Goal: Task Accomplishment & Management: Complete application form

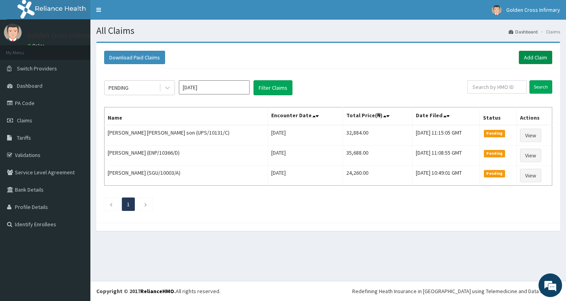
click at [538, 55] on link "Add Claim" at bounding box center [535, 57] width 33 height 13
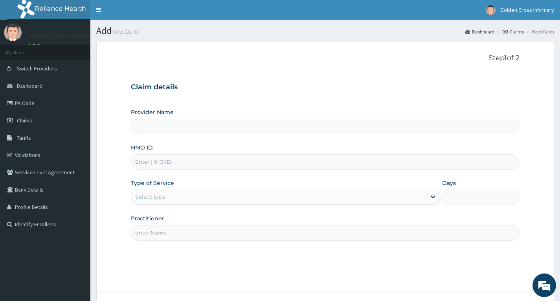
type input "Golden Cross Infirmary (Hospital & Maternity)"
click at [235, 166] on input "HMO ID" at bounding box center [325, 161] width 389 height 15
type input "SHL/10068/A"
click at [257, 192] on div "Select type" at bounding box center [278, 196] width 295 height 13
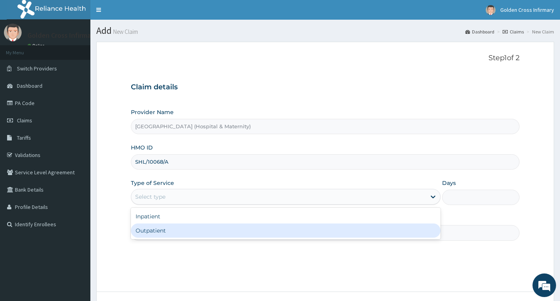
click at [215, 230] on div "Outpatient" at bounding box center [286, 230] width 310 height 14
type input "1"
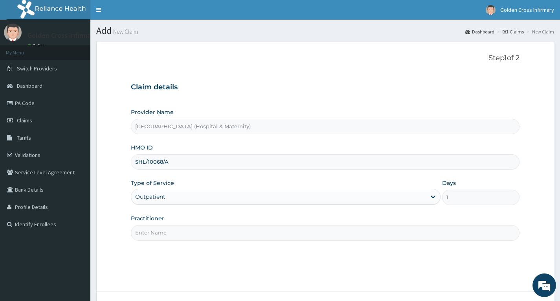
click at [275, 245] on div "Step 1 of 2 Claim details Provider Name Golden Cross Infirmary (Hospital & Mate…" at bounding box center [325, 167] width 389 height 226
click at [274, 242] on div "Step 1 of 2 Claim details Provider Name Golden Cross Infirmary (Hospital & Mate…" at bounding box center [325, 167] width 389 height 226
drag, startPoint x: 134, startPoint y: 231, endPoint x: 139, endPoint y: 231, distance: 4.7
click at [134, 231] on input "Practitioner" at bounding box center [325, 232] width 389 height 15
type input "DR EMMA OKHAIDE"
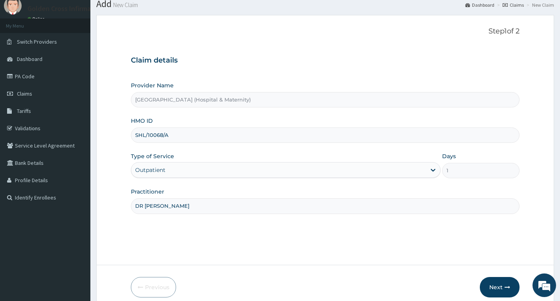
scroll to position [61, 0]
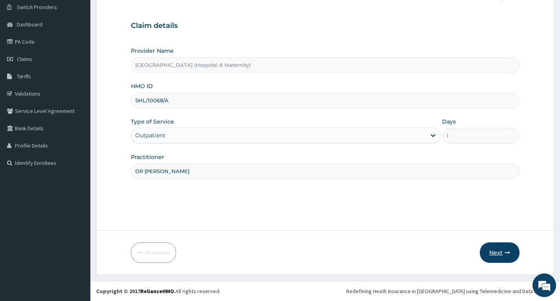
click at [488, 246] on button "Next" at bounding box center [500, 252] width 40 height 20
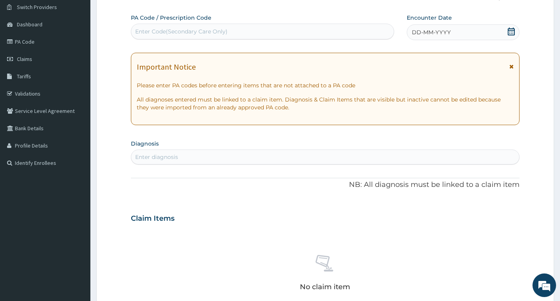
click at [225, 33] on div "Enter Code(Secondary Care Only)" at bounding box center [181, 32] width 92 height 8
type input "PA/188182"
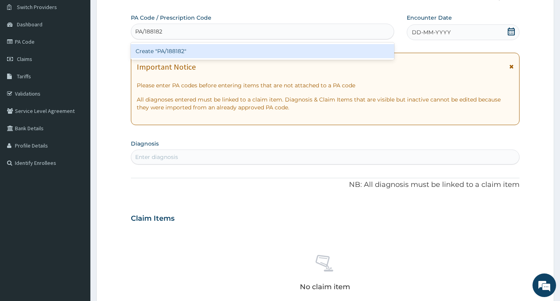
click at [267, 52] on div "Create "PA/188182"" at bounding box center [262, 51] width 263 height 14
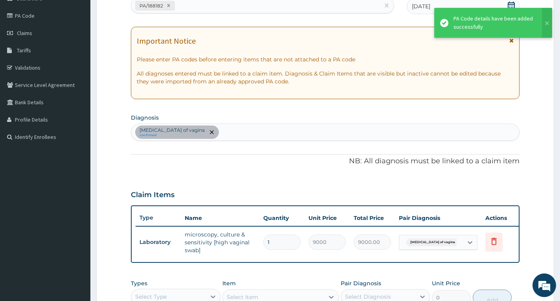
scroll to position [101, 0]
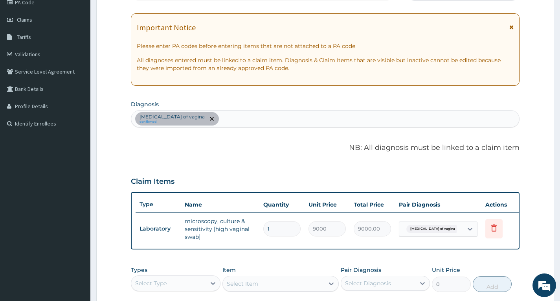
click at [252, 120] on div "Candidiasis of vagina confirmed" at bounding box center [325, 119] width 388 height 17
type input "BACTERE"
click at [221, 116] on input "BACTERE" at bounding box center [234, 119] width 27 height 8
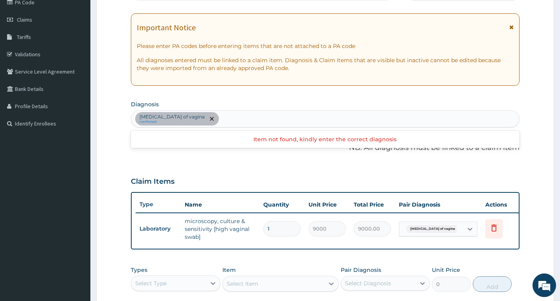
click at [233, 116] on div "Candidiasis of vagina confirmed" at bounding box center [325, 119] width 388 height 17
click at [225, 118] on div "Candidiasis of vagina confirmed" at bounding box center [325, 119] width 388 height 17
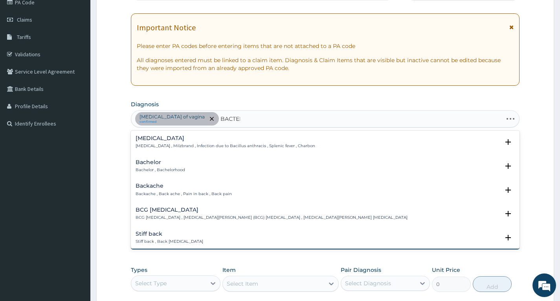
type input "BACTERE"
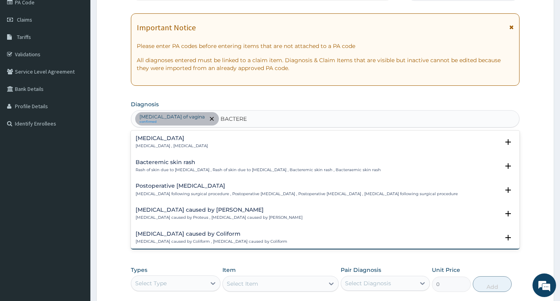
click at [231, 141] on div "Bacteremia Bacteremia , Bacteraemia" at bounding box center [325, 142] width 379 height 14
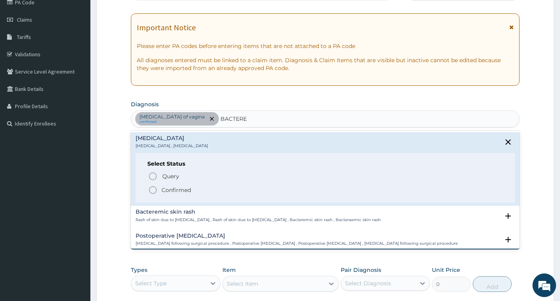
click at [176, 191] on p "Confirmed" at bounding box center [176, 190] width 29 height 8
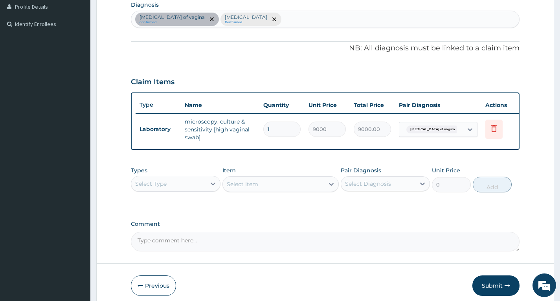
scroll to position [239, 0]
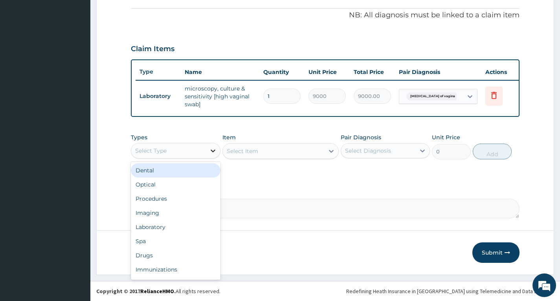
click at [206, 148] on div at bounding box center [213, 151] width 14 height 14
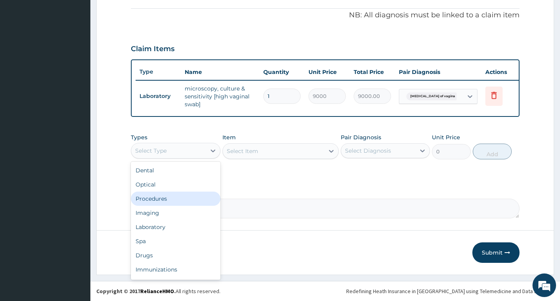
click at [147, 201] on div "Procedures" at bounding box center [175, 199] width 89 height 14
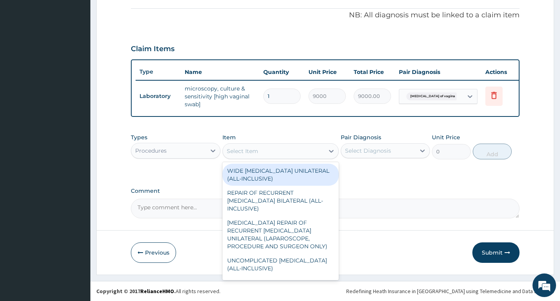
click at [258, 150] on div "Select Item" at bounding box center [242, 151] width 31 height 8
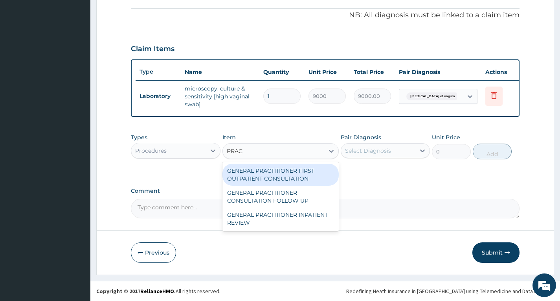
type input "PRACT"
drag, startPoint x: 284, startPoint y: 175, endPoint x: 297, endPoint y: 173, distance: 12.7
click at [285, 175] on div "GENERAL PRACTITIONER FIRST OUTPATIENT CONSULTATION" at bounding box center [281, 175] width 117 height 22
type input "6750"
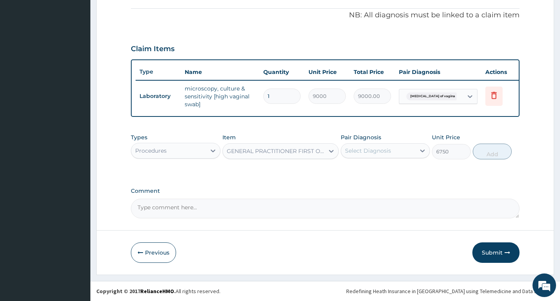
click at [406, 149] on div "Select Diagnosis" at bounding box center [378, 150] width 74 height 13
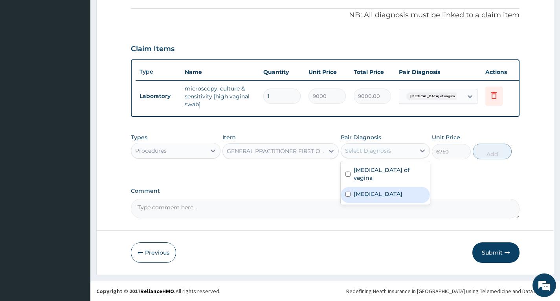
drag, startPoint x: 378, startPoint y: 186, endPoint x: 435, endPoint y: 163, distance: 61.0
click at [380, 190] on label "Bacteremia" at bounding box center [378, 194] width 49 height 8
checkbox input "true"
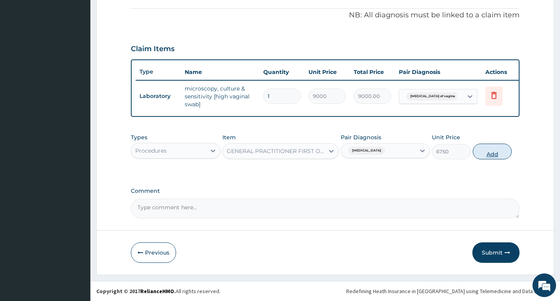
click at [489, 156] on button "Add" at bounding box center [492, 152] width 39 height 16
type input "0"
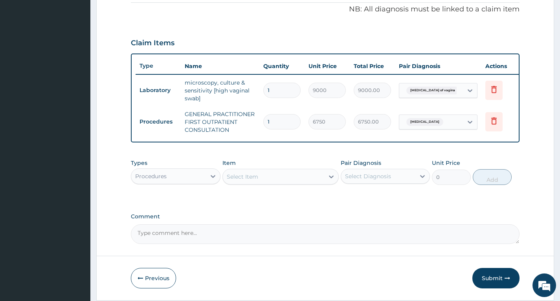
click at [164, 180] on div "Procedures" at bounding box center [150, 176] width 31 height 8
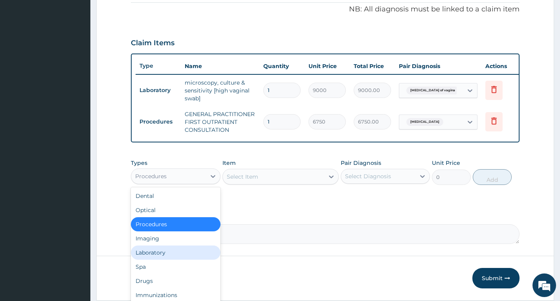
click at [171, 256] on div "Laboratory" at bounding box center [175, 252] width 89 height 14
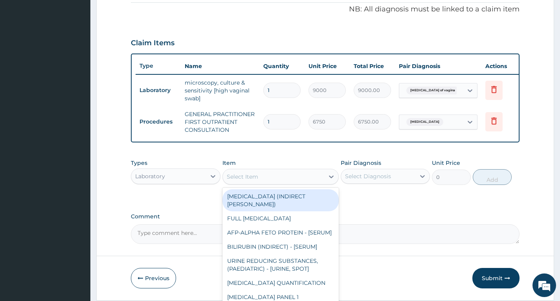
click at [241, 184] on div "Select Item" at bounding box center [281, 177] width 117 height 16
type input "CBC"
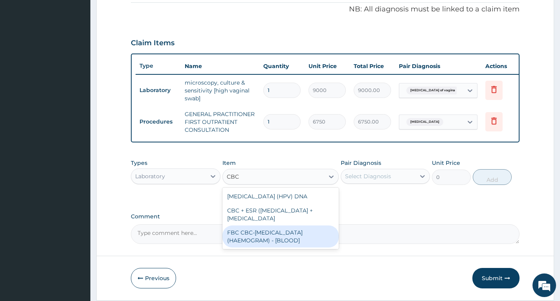
click at [280, 247] on div "FBC CBC-COMPLETE BLOOD COUNT (HAEMOGRAM) - [BLOOD]" at bounding box center [281, 236] width 117 height 22
type input "9000"
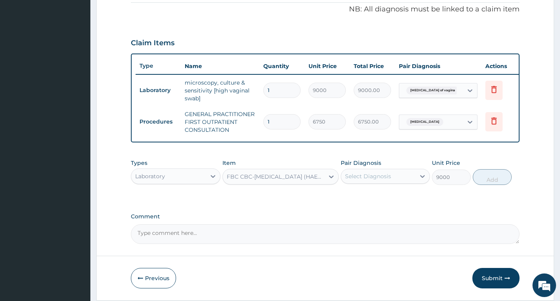
click at [398, 173] on div "Pair Diagnosis Select Diagnosis" at bounding box center [385, 172] width 89 height 26
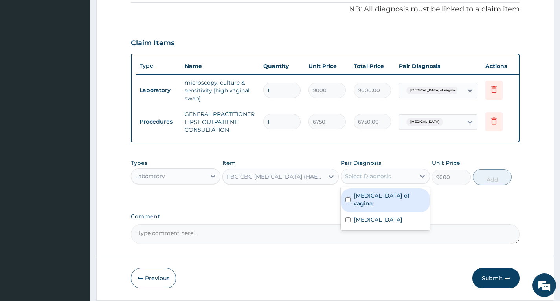
click at [390, 180] on div "Select Diagnosis" at bounding box center [368, 176] width 46 height 8
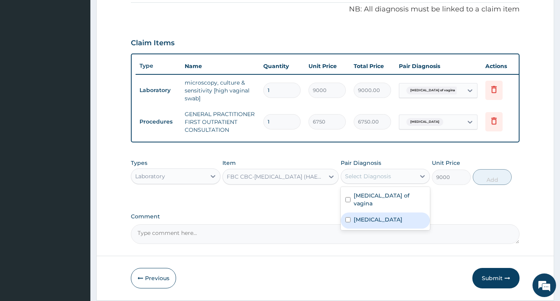
click at [370, 219] on label "Bacteremia" at bounding box center [378, 219] width 49 height 8
checkbox input "true"
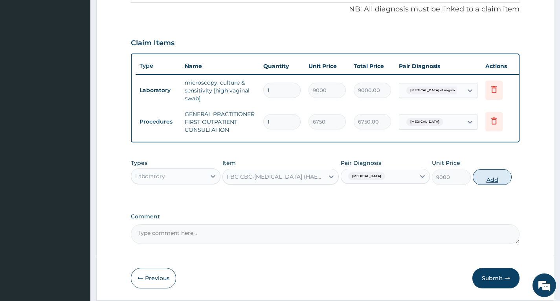
click at [482, 179] on button "Add" at bounding box center [492, 177] width 39 height 16
type input "0"
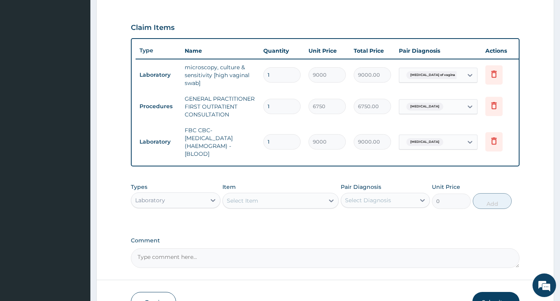
scroll to position [310, 0]
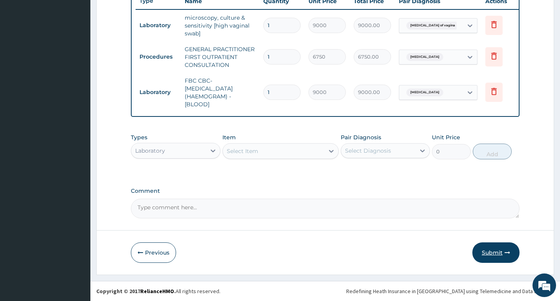
click at [488, 252] on button "Submit" at bounding box center [496, 252] width 47 height 20
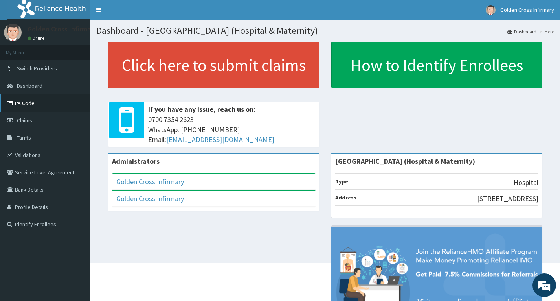
click at [33, 98] on link "PA Code" at bounding box center [45, 102] width 90 height 17
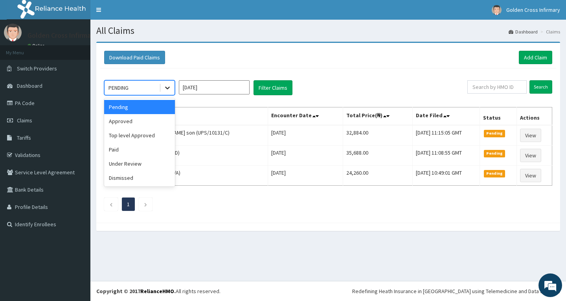
click at [172, 85] on div at bounding box center [167, 88] width 14 height 14
click at [132, 120] on div "Approved" at bounding box center [139, 121] width 71 height 14
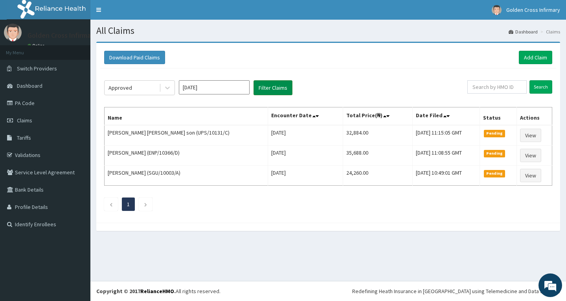
click at [265, 86] on button "Filter Claims" at bounding box center [273, 87] width 39 height 15
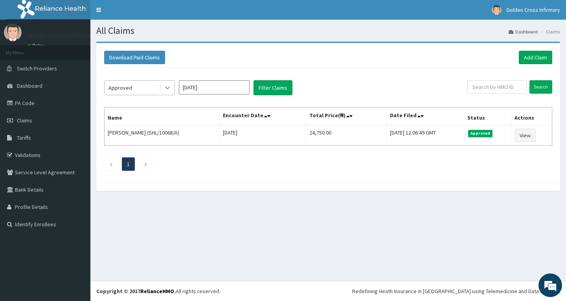
click at [170, 91] on icon at bounding box center [168, 88] width 8 height 8
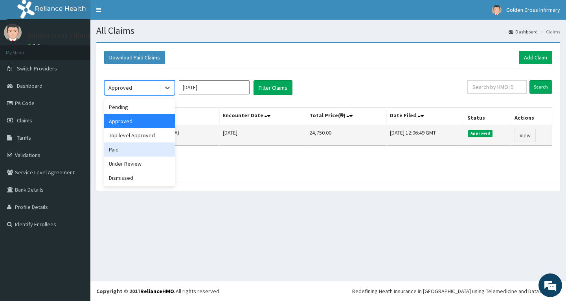
click at [145, 150] on div "Paid" at bounding box center [139, 149] width 71 height 14
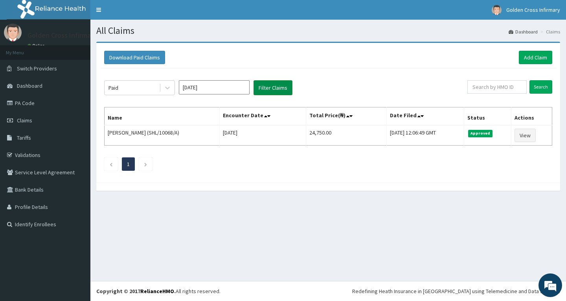
click at [263, 88] on button "Filter Claims" at bounding box center [273, 87] width 39 height 15
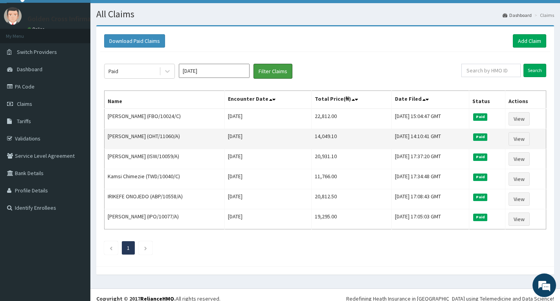
scroll to position [24, 0]
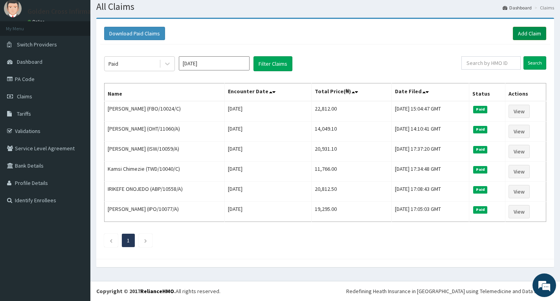
click at [543, 29] on link "Add Claim" at bounding box center [529, 33] width 33 height 13
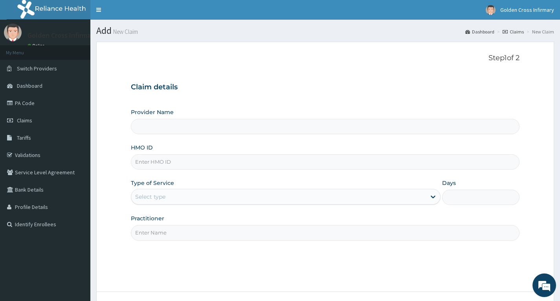
type input "Golden Cross Infirmary (Hospital & Maternity)"
click at [197, 165] on input "HMO ID" at bounding box center [325, 161] width 389 height 15
type input "PLL/10167/A"
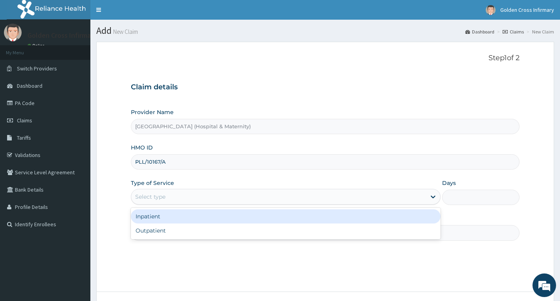
click at [192, 192] on div "Select type" at bounding box center [278, 196] width 295 height 13
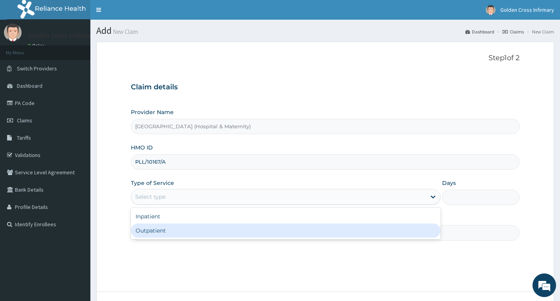
click at [184, 230] on div "Outpatient" at bounding box center [286, 230] width 310 height 14
type input "1"
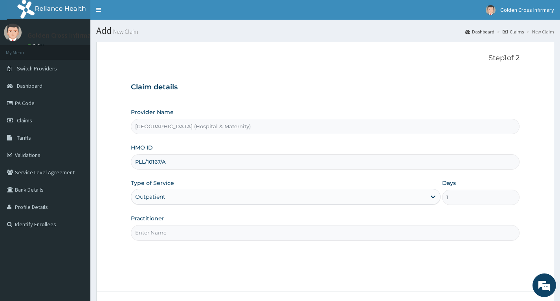
drag, startPoint x: 198, startPoint y: 223, endPoint x: 197, endPoint y: 230, distance: 6.7
click at [198, 227] on div "Practitioner" at bounding box center [325, 227] width 389 height 26
click at [196, 233] on input "Practitioner" at bounding box center [325, 232] width 389 height 15
type input "DR EMMA OKHAIDE"
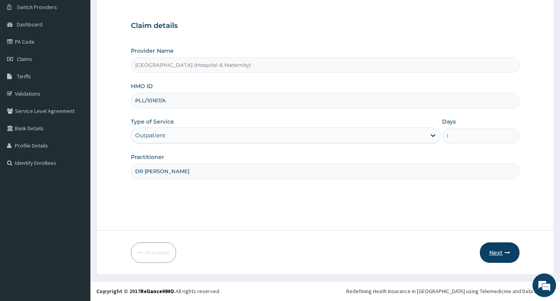
click at [496, 249] on button "Next" at bounding box center [500, 252] width 40 height 20
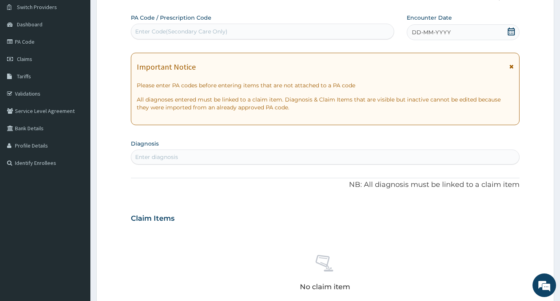
click at [173, 159] on div "Enter diagnosis" at bounding box center [156, 157] width 43 height 8
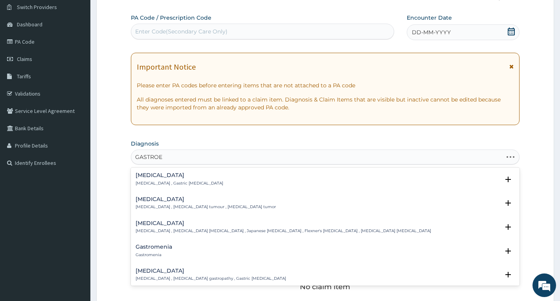
type input "GASTROEN"
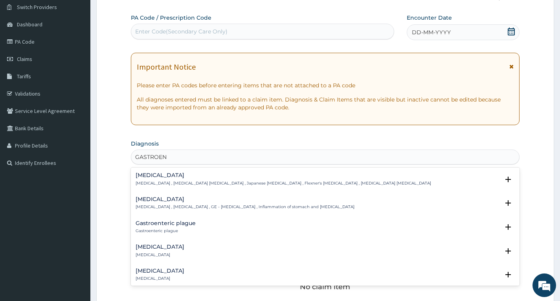
click at [144, 197] on h4 "Gastroenteritis" at bounding box center [245, 199] width 219 height 6
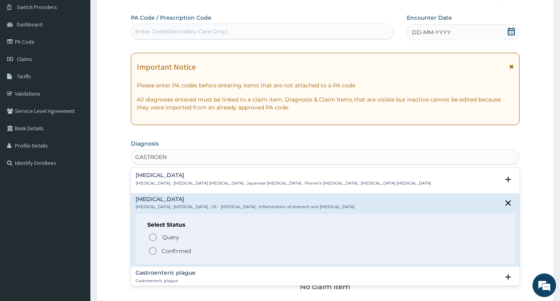
click at [164, 250] on p "Confirmed" at bounding box center [176, 251] width 29 height 8
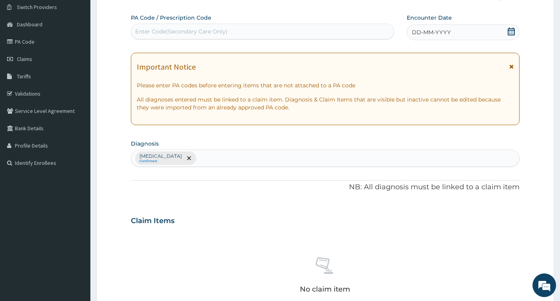
click at [209, 159] on div "Gastroenteritis Confirmed" at bounding box center [325, 158] width 388 height 17
type input "SEPSI"
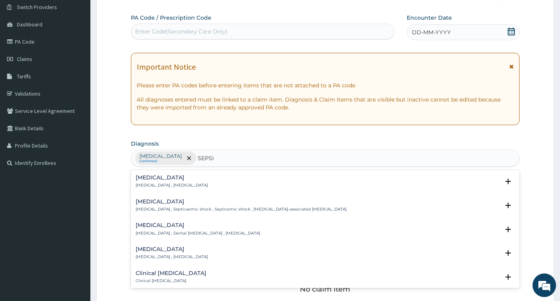
click at [214, 182] on div "Sepsis Systemic infection , Sepsis" at bounding box center [325, 182] width 379 height 14
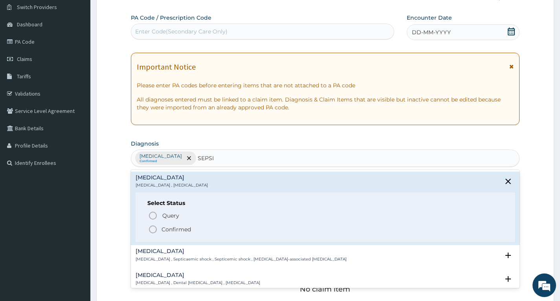
click at [177, 230] on p "Confirmed" at bounding box center [176, 229] width 29 height 8
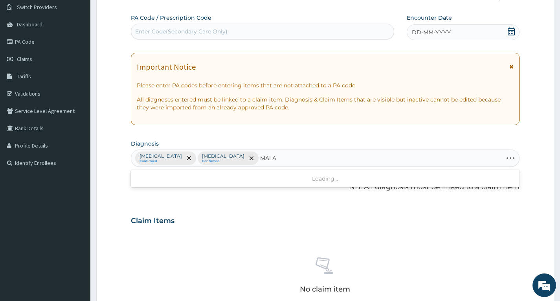
type input "MALAR"
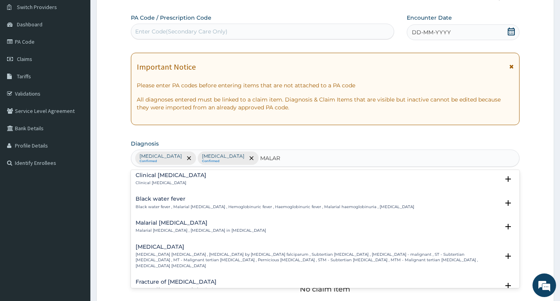
scroll to position [275, 0]
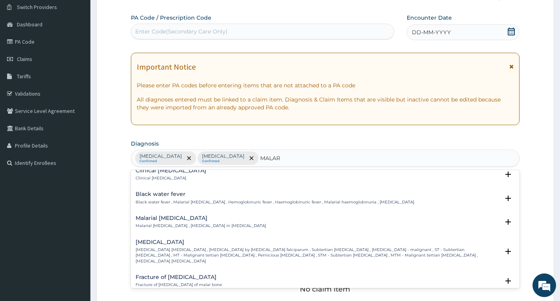
click at [199, 247] on p "Falciparum malaria , Malignant tertian malaria , Malaria by Plasmodium falcipar…" at bounding box center [318, 255] width 364 height 17
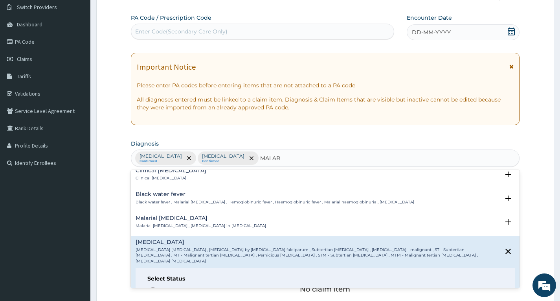
scroll to position [354, 0]
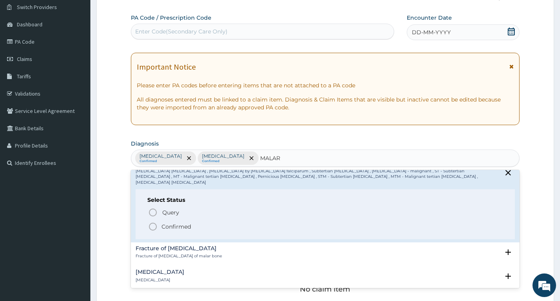
click at [153, 222] on icon "status option filled" at bounding box center [152, 226] width 9 height 9
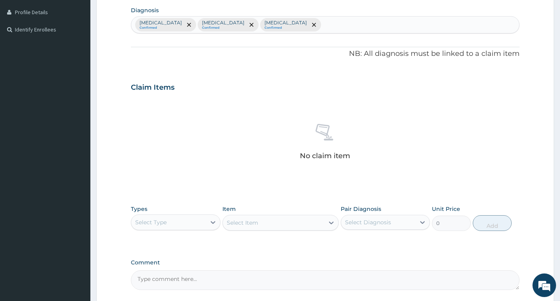
scroll to position [219, 0]
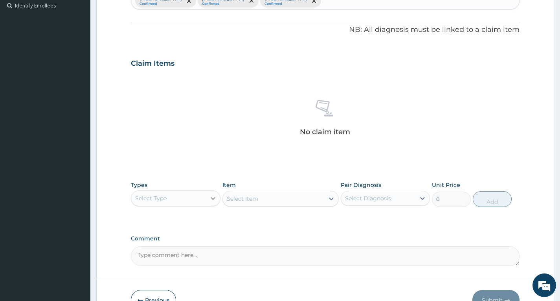
click at [208, 204] on div at bounding box center [213, 198] width 14 height 14
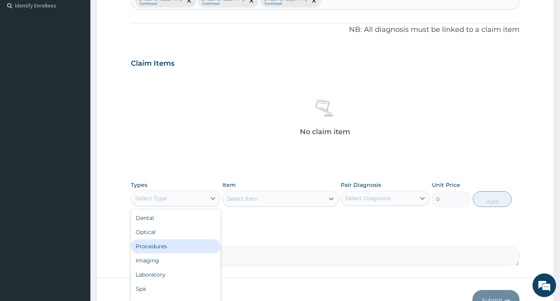
click at [192, 246] on div "Procedures" at bounding box center [175, 246] width 89 height 14
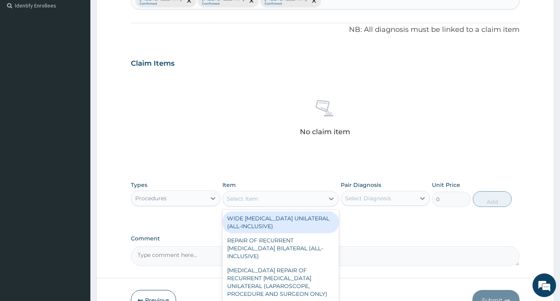
click at [260, 199] on div "Select Item" at bounding box center [274, 198] width 102 height 13
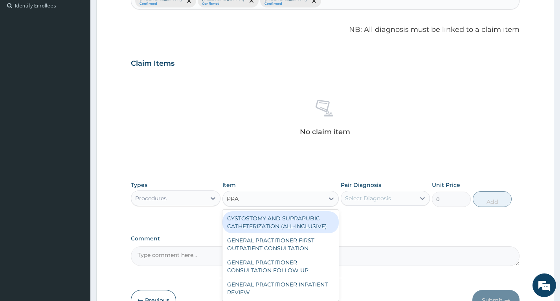
type input "PRAC"
click at [264, 220] on div "GENERAL PRACTITIONER FIRST OUTPATIENT CONSULTATION" at bounding box center [281, 222] width 117 height 22
type input "6750"
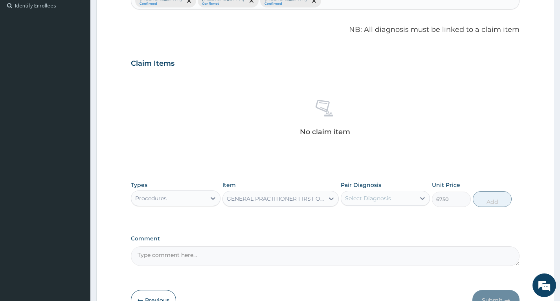
click at [402, 199] on div "Select Diagnosis" at bounding box center [378, 198] width 74 height 13
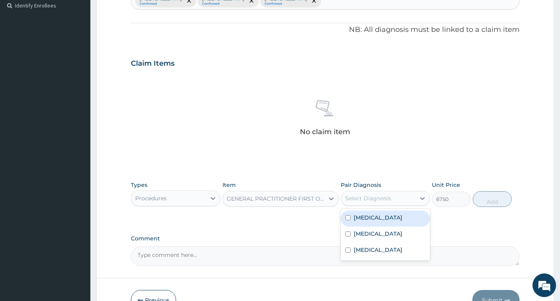
drag, startPoint x: 375, startPoint y: 222, endPoint x: 391, endPoint y: 214, distance: 17.9
click at [376, 221] on div "[MEDICAL_DATA]" at bounding box center [385, 218] width 89 height 16
checkbox input "true"
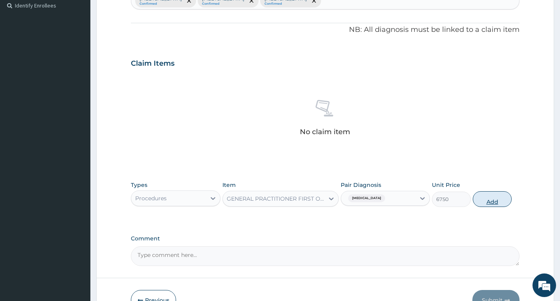
click at [488, 202] on button "Add" at bounding box center [492, 199] width 39 height 16
type input "0"
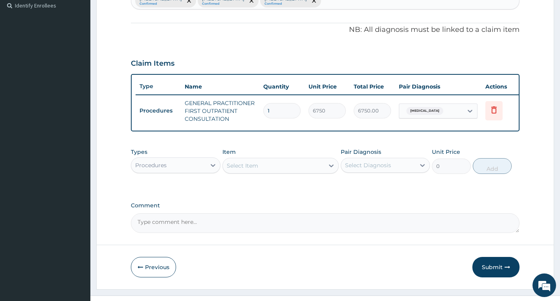
click at [173, 171] on div "Procedures" at bounding box center [168, 165] width 74 height 13
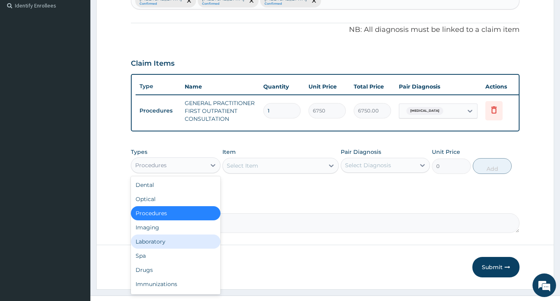
drag, startPoint x: 158, startPoint y: 243, endPoint x: 166, endPoint y: 233, distance: 12.3
click at [159, 243] on div "Laboratory" at bounding box center [175, 241] width 89 height 14
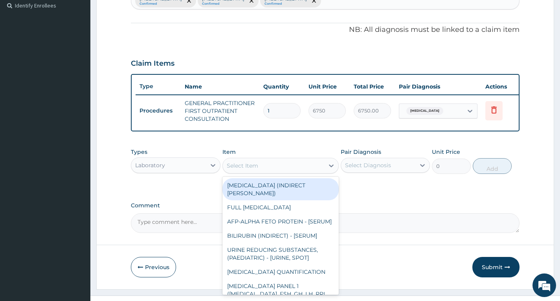
click at [251, 169] on div "Select Item" at bounding box center [242, 166] width 31 height 8
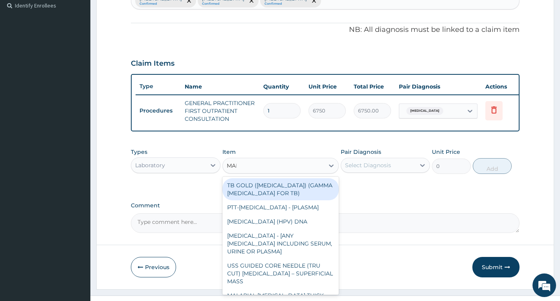
type input "MALA"
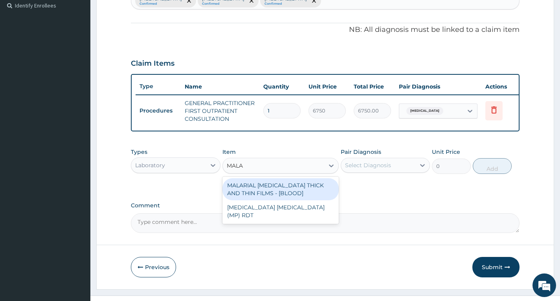
click at [315, 188] on div "MALARIAL [MEDICAL_DATA] THICK AND THIN FILMS - [BLOOD]" at bounding box center [281, 189] width 117 height 22
type input "3937.5"
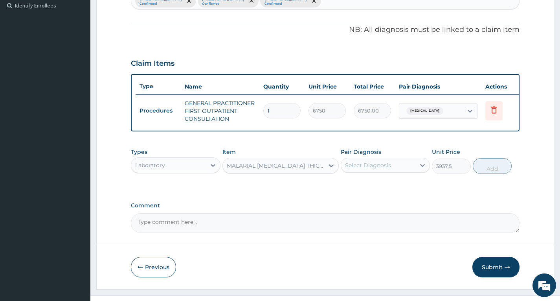
click at [351, 169] on div "Select Diagnosis" at bounding box center [368, 165] width 46 height 8
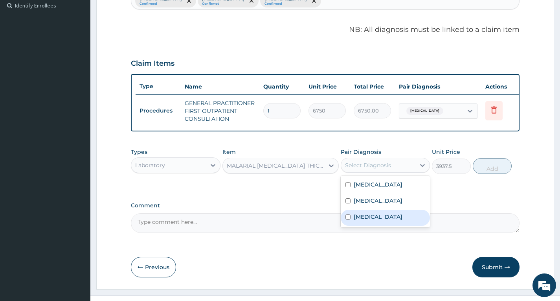
drag, startPoint x: 365, startPoint y: 225, endPoint x: 390, endPoint y: 208, distance: 30.2
click at [368, 221] on label "[MEDICAL_DATA]" at bounding box center [378, 217] width 49 height 8
checkbox input "true"
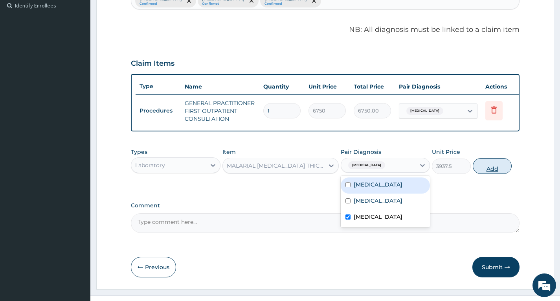
click at [497, 172] on button "Add" at bounding box center [492, 166] width 39 height 16
type input "0"
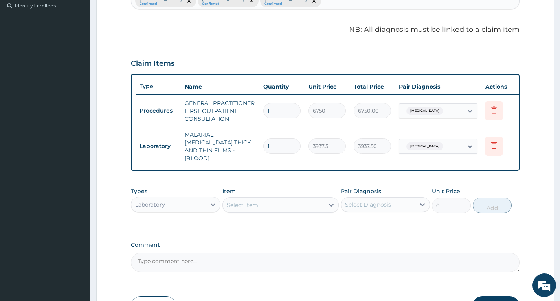
click at [247, 207] on div "Select Item" at bounding box center [274, 205] width 102 height 13
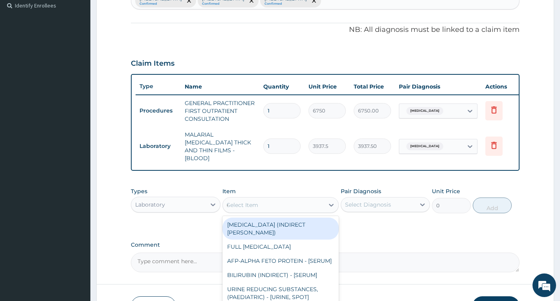
type input "CBC"
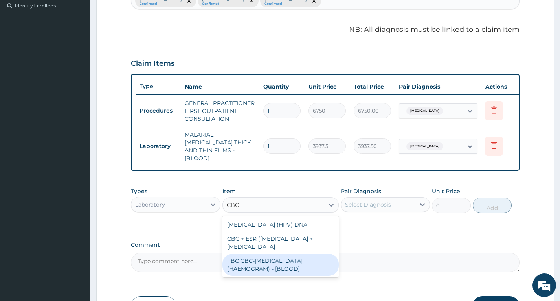
drag, startPoint x: 269, startPoint y: 271, endPoint x: 273, endPoint y: 270, distance: 4.6
click at [269, 271] on div "FBC CBC-[MEDICAL_DATA] (HAEMOGRAM) - [BLOOD]" at bounding box center [281, 265] width 117 height 22
type input "9000"
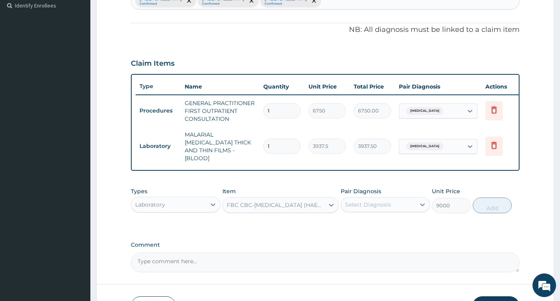
click at [389, 201] on div "Select Diagnosis" at bounding box center [368, 205] width 46 height 8
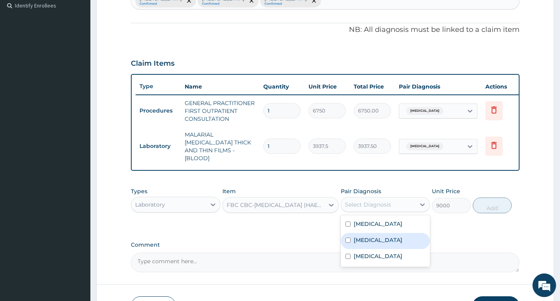
drag, startPoint x: 365, startPoint y: 239, endPoint x: 385, endPoint y: 225, distance: 24.3
click at [369, 236] on label "[MEDICAL_DATA]" at bounding box center [378, 240] width 49 height 8
checkbox input "true"
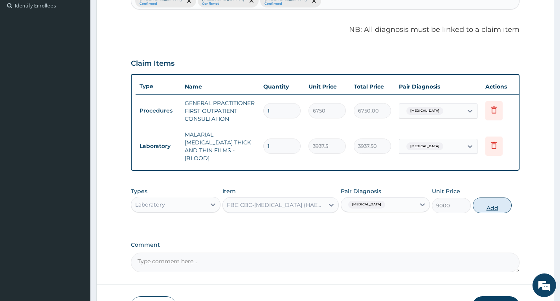
click at [497, 204] on button "Add" at bounding box center [492, 205] width 39 height 16
type input "0"
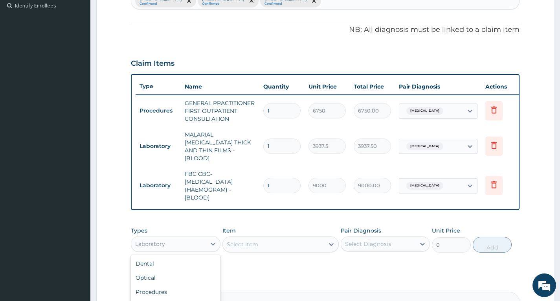
click at [202, 238] on div "Laboratory" at bounding box center [168, 244] width 74 height 13
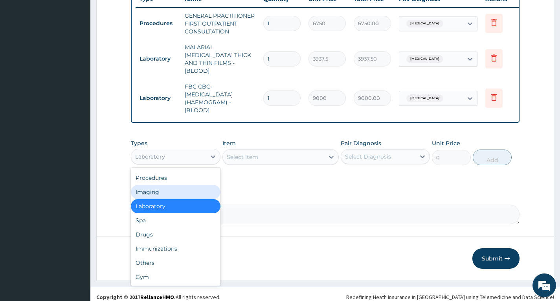
scroll to position [310, 0]
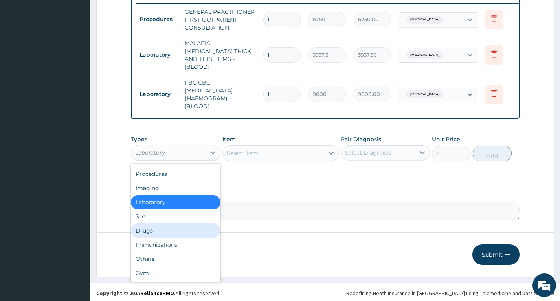
click at [190, 230] on div "Drugs" at bounding box center [175, 230] width 89 height 14
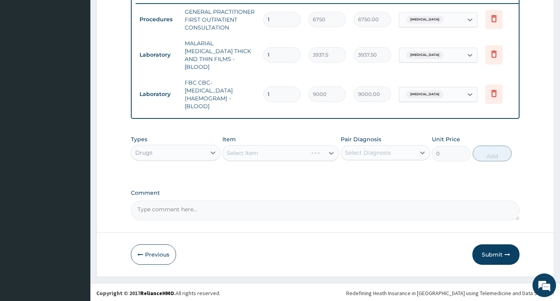
click at [237, 153] on div "Select Item" at bounding box center [281, 153] width 117 height 16
click at [241, 151] on div "Select Item" at bounding box center [281, 153] width 117 height 16
click at [250, 151] on div "Select Item" at bounding box center [242, 153] width 31 height 8
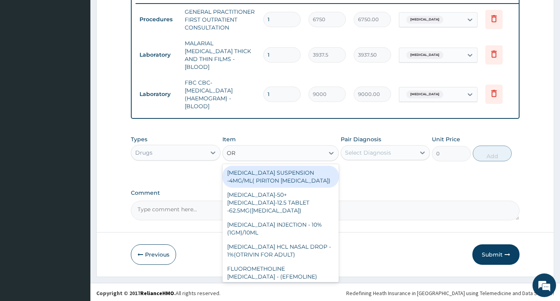
type input "ORS"
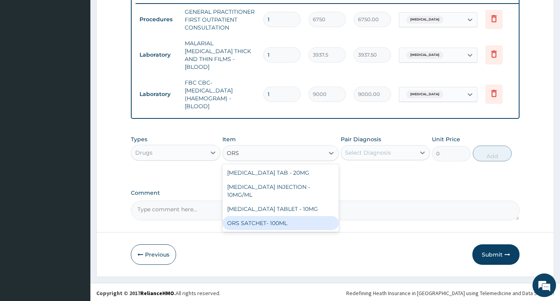
click at [282, 216] on div "ORS SATCHET- 100ML" at bounding box center [281, 223] width 117 height 14
type input "176"
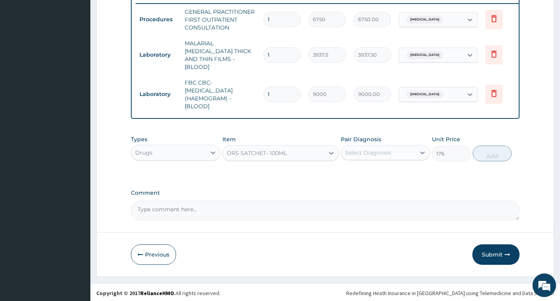
click at [367, 150] on div "Select Diagnosis" at bounding box center [368, 153] width 46 height 8
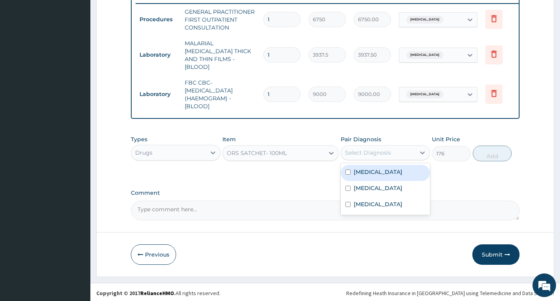
click at [378, 173] on label "[MEDICAL_DATA]" at bounding box center [378, 172] width 49 height 8
checkbox input "true"
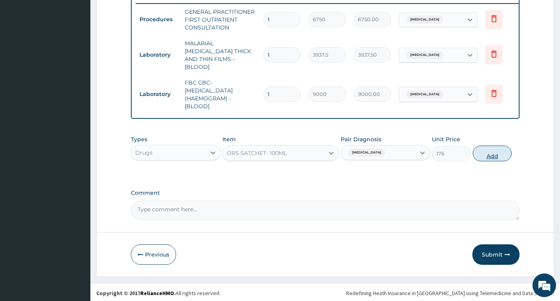
click at [497, 153] on button "Add" at bounding box center [492, 153] width 39 height 16
type input "0"
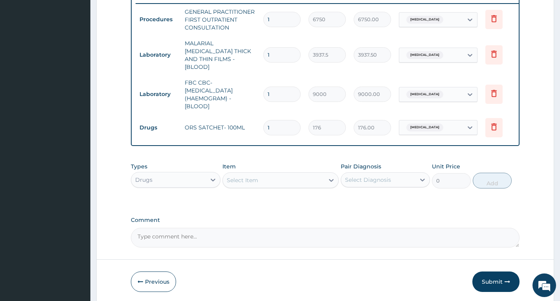
type input "0.00"
type input "2"
type input "352.00"
type input "2"
click at [532, 131] on form "Step 2 of 2 PA Code / Prescription Code Enter Code(Secondary Care Only) Encount…" at bounding box center [325, 18] width 458 height 572
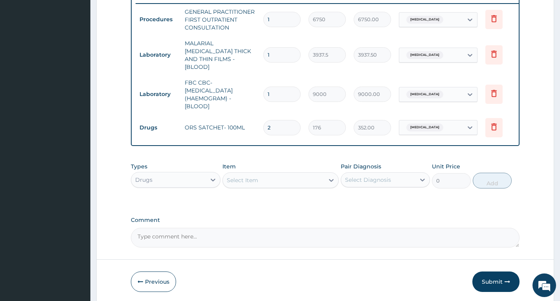
click at [252, 179] on div "Select Item" at bounding box center [242, 180] width 31 height 8
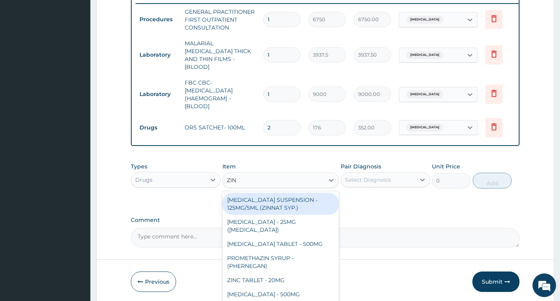
type input "ZINC"
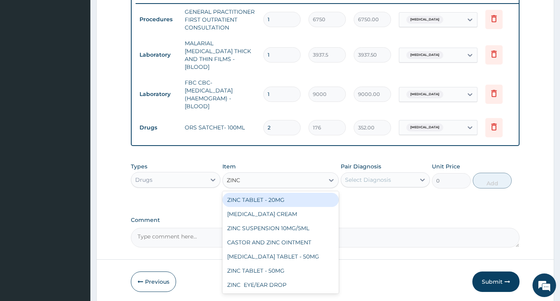
click at [258, 195] on div "ZINC TABLET - 20MG" at bounding box center [281, 200] width 117 height 14
type input "101.2"
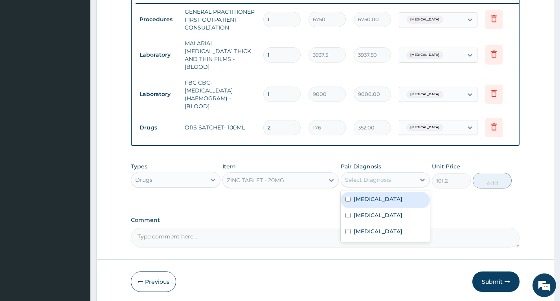
click at [354, 184] on div "Select Diagnosis" at bounding box center [385, 179] width 89 height 15
click at [363, 199] on label "[MEDICAL_DATA]" at bounding box center [378, 199] width 49 height 8
checkbox input "true"
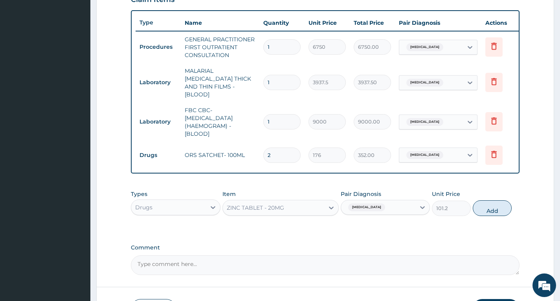
scroll to position [271, 0]
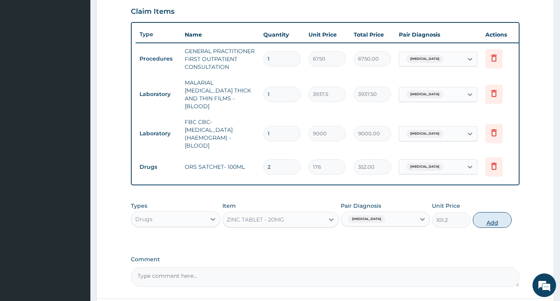
click at [483, 218] on button "Add" at bounding box center [492, 220] width 39 height 16
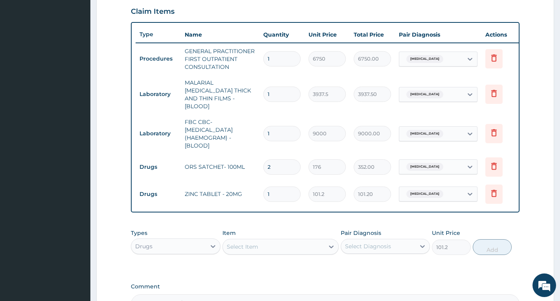
type input "0"
type input "0.00"
type input "2"
type input "202.40"
type input "0.00"
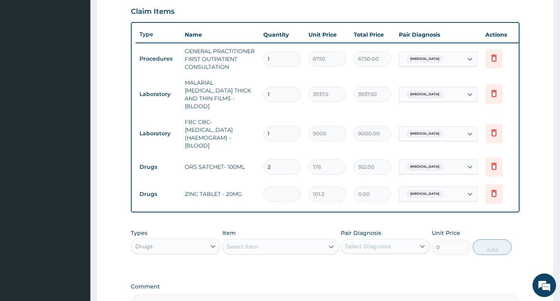
type input "5"
type input "506.00"
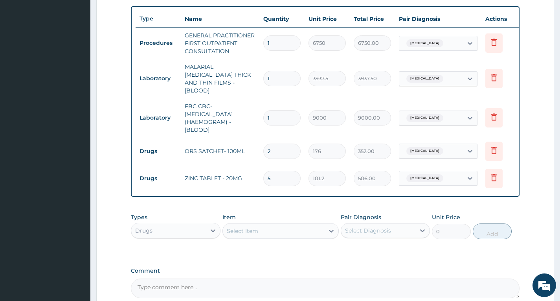
scroll to position [310, 0]
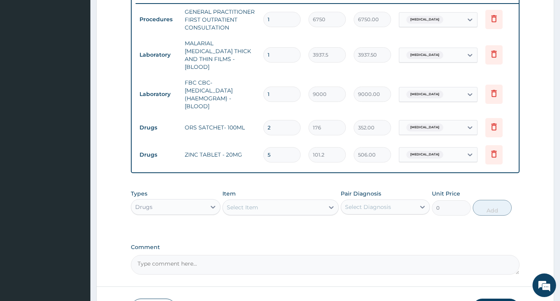
type input "5"
click at [239, 206] on div "Select Item" at bounding box center [242, 207] width 31 height 8
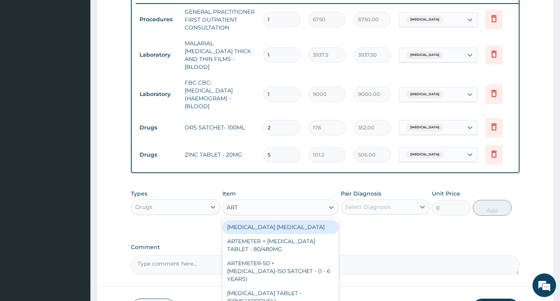
type input "ARTE"
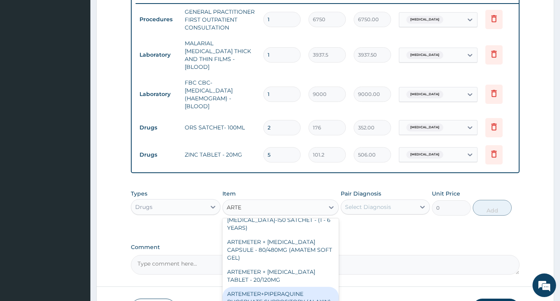
scroll to position [39, 0]
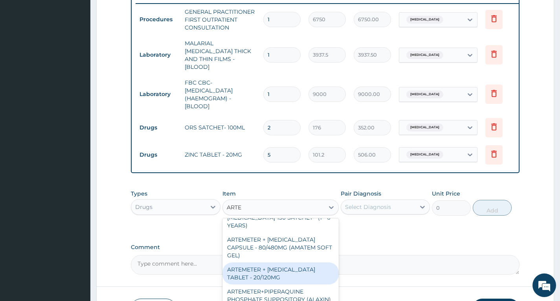
click at [283, 262] on div "ARTEMETER + LUMEFANTRINE TABLET - 20/120MG" at bounding box center [281, 273] width 117 height 22
type input "308"
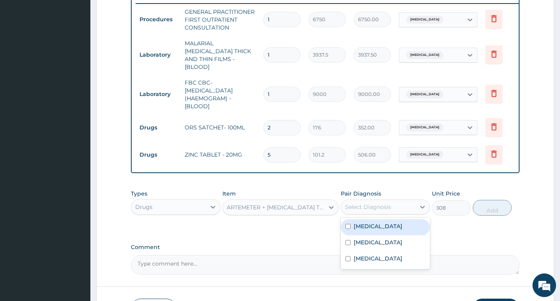
click at [360, 208] on div "Select Diagnosis" at bounding box center [368, 207] width 46 height 8
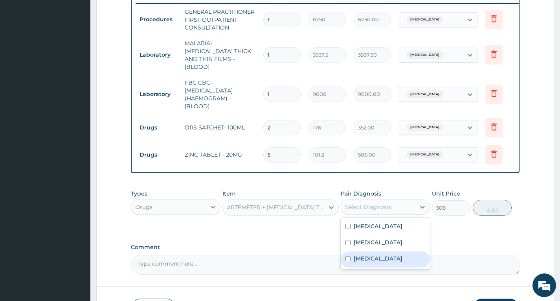
drag, startPoint x: 370, startPoint y: 257, endPoint x: 386, endPoint y: 236, distance: 26.3
click at [370, 257] on label "[MEDICAL_DATA]" at bounding box center [378, 258] width 49 height 8
checkbox input "true"
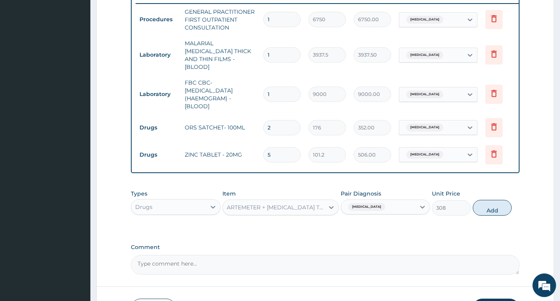
click at [489, 209] on button "Add" at bounding box center [492, 208] width 39 height 16
type input "0"
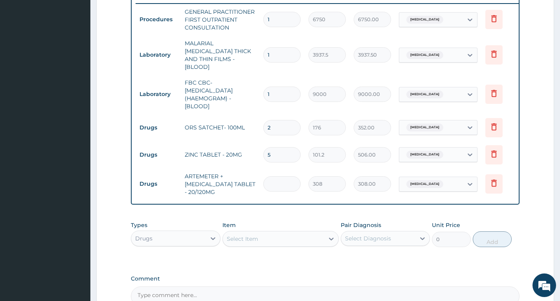
type input "0.00"
type input "6"
type input "1848.00"
type input "6"
click at [542, 149] on form "Step 2 of 2 PA Code / Prescription Code Enter Code(Secondary Care Only) Encount…" at bounding box center [325, 47] width 458 height 630
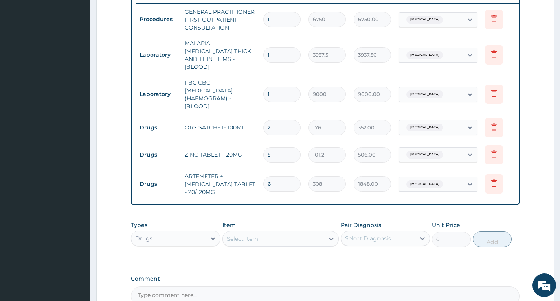
click at [191, 238] on div "Drugs" at bounding box center [168, 238] width 74 height 13
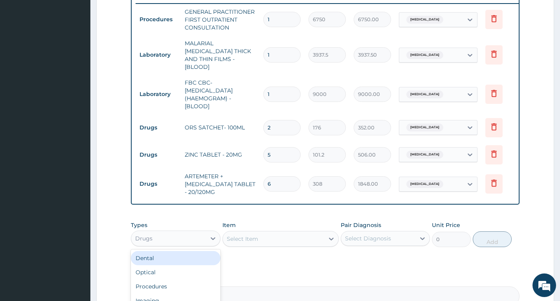
drag, startPoint x: 250, startPoint y: 265, endPoint x: 270, endPoint y: 249, distance: 25.5
click at [251, 265] on div "PA Code / Prescription Code Enter Code(Secondary Care Only) Encounter Date DD-M…" at bounding box center [325, 35] width 389 height 541
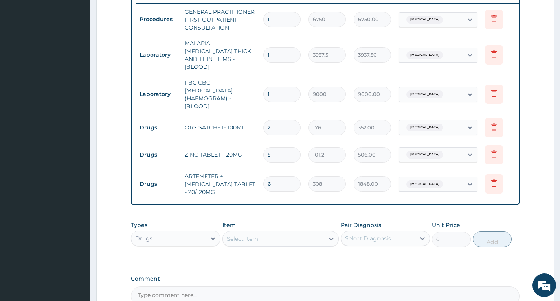
click at [272, 241] on div "Select Item" at bounding box center [274, 238] width 102 height 13
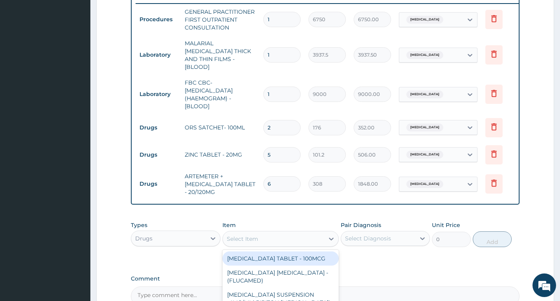
click at [275, 238] on div "Select Item" at bounding box center [274, 238] width 102 height 13
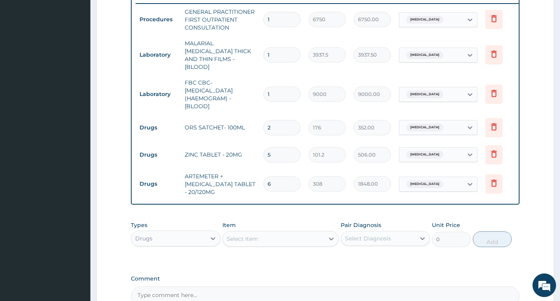
click at [275, 238] on div "Select Item" at bounding box center [274, 238] width 102 height 13
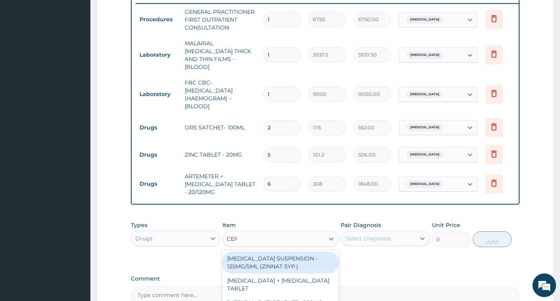
type input "CEFI"
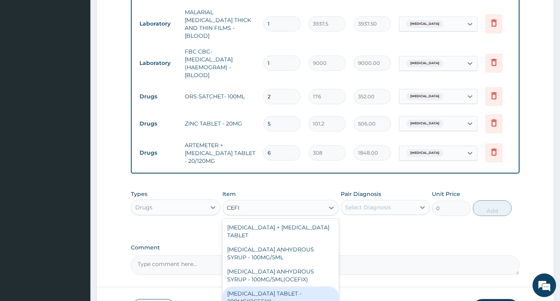
scroll to position [389, 0]
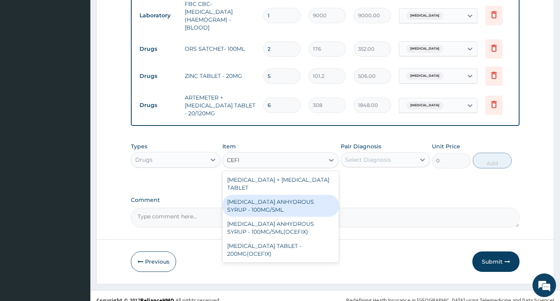
click at [299, 195] on div "[MEDICAL_DATA] ANHYDROUS SYRUP - 100MG/5ML" at bounding box center [281, 206] width 117 height 22
type input "5720.000000000001"
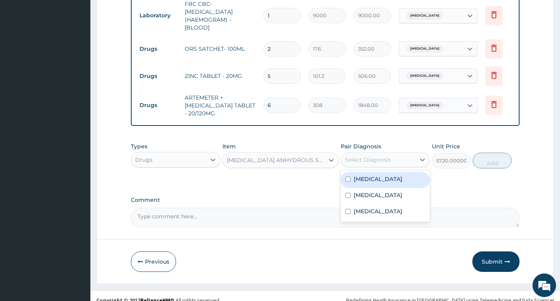
click at [403, 158] on div "Select Diagnosis" at bounding box center [378, 159] width 74 height 13
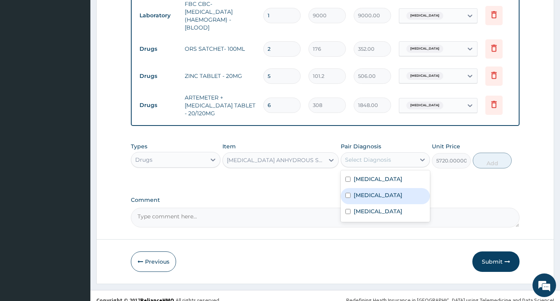
click at [389, 194] on div "[MEDICAL_DATA]" at bounding box center [385, 196] width 89 height 16
checkbox input "true"
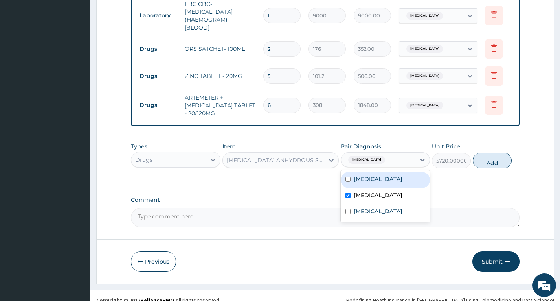
click at [497, 163] on button "Add" at bounding box center [492, 161] width 39 height 16
type input "0"
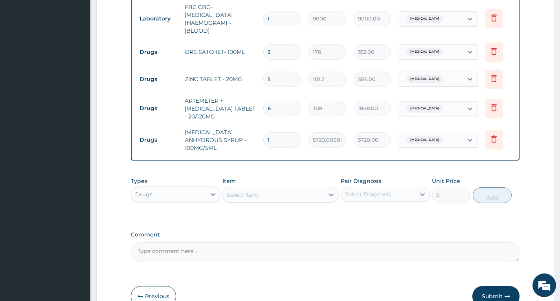
scroll to position [423, 0]
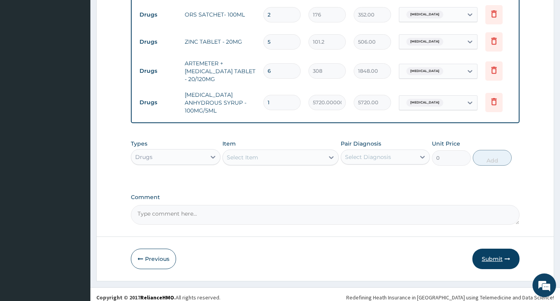
click at [502, 250] on button "Submit" at bounding box center [496, 259] width 47 height 20
click at [498, 251] on button "Submit" at bounding box center [496, 259] width 47 height 20
click at [485, 254] on button "Submit" at bounding box center [496, 259] width 47 height 20
click at [487, 253] on button "Submit" at bounding box center [496, 259] width 47 height 20
click at [500, 251] on button "Submit" at bounding box center [496, 259] width 47 height 20
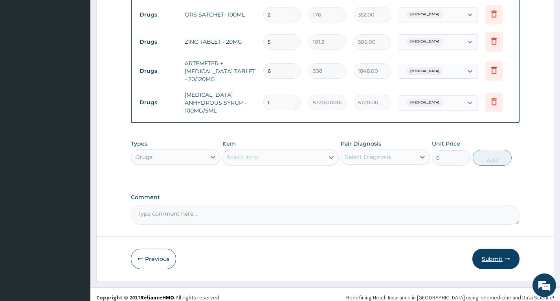
click at [494, 249] on button "Submit" at bounding box center [496, 259] width 47 height 20
click at [504, 249] on button "Submit" at bounding box center [496, 259] width 47 height 20
click at [504, 250] on button "Submit" at bounding box center [496, 259] width 47 height 20
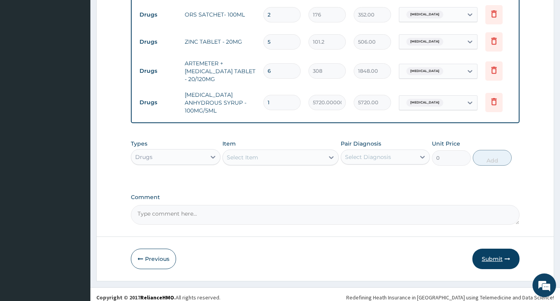
click at [504, 250] on button "Submit" at bounding box center [496, 259] width 47 height 20
drag, startPoint x: 495, startPoint y: 250, endPoint x: 277, endPoint y: 240, distance: 218.5
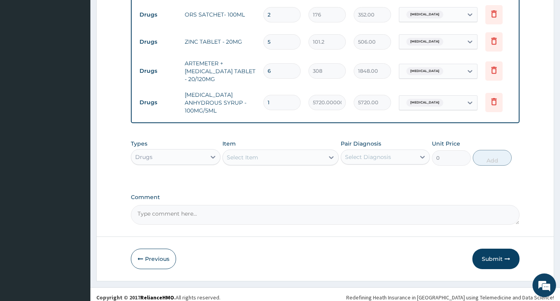
click at [152, 253] on button "Previous" at bounding box center [153, 259] width 45 height 20
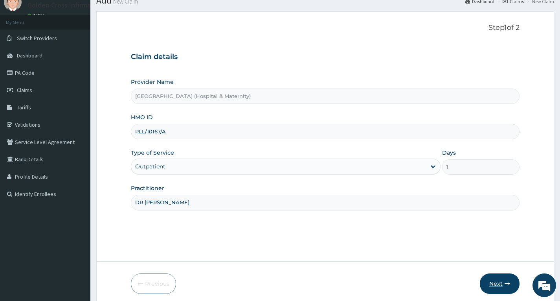
scroll to position [61, 0]
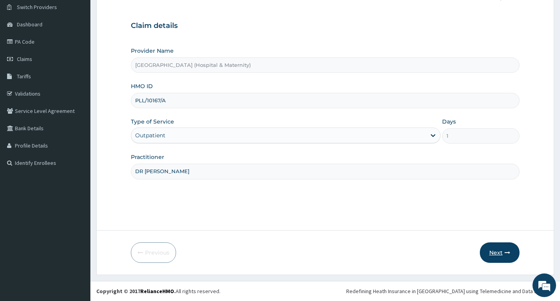
click at [506, 252] on icon "button" at bounding box center [508, 253] width 6 height 6
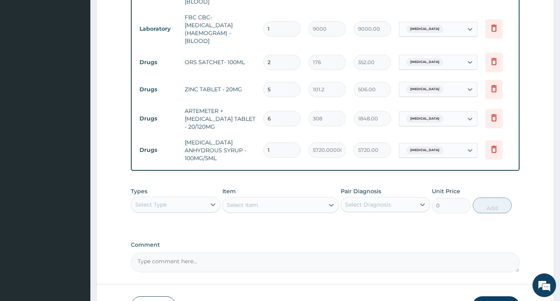
scroll to position [423, 0]
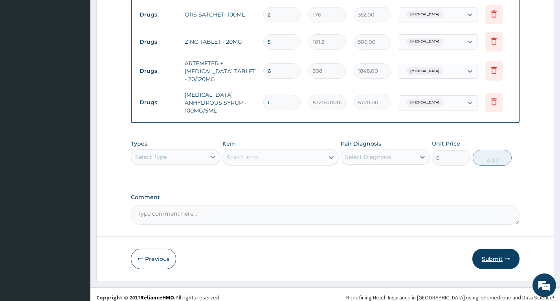
click at [486, 255] on button "Submit" at bounding box center [496, 259] width 47 height 20
click at [491, 252] on button "Submit" at bounding box center [496, 259] width 47 height 20
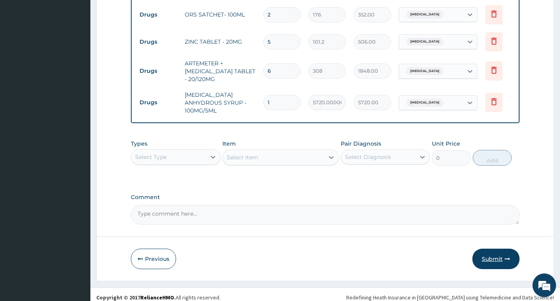
click at [491, 252] on button "Submit" at bounding box center [496, 259] width 47 height 20
click at [492, 252] on button "Submit" at bounding box center [496, 259] width 47 height 20
click at [497, 254] on button "Submit" at bounding box center [496, 259] width 47 height 20
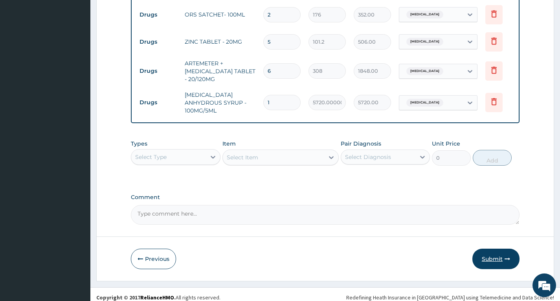
click at [497, 250] on button "Submit" at bounding box center [496, 259] width 47 height 20
drag, startPoint x: 497, startPoint y: 250, endPoint x: 503, endPoint y: 246, distance: 7.0
click at [498, 249] on button "Submit" at bounding box center [496, 259] width 47 height 20
click at [508, 256] on icon "button" at bounding box center [508, 259] width 6 height 6
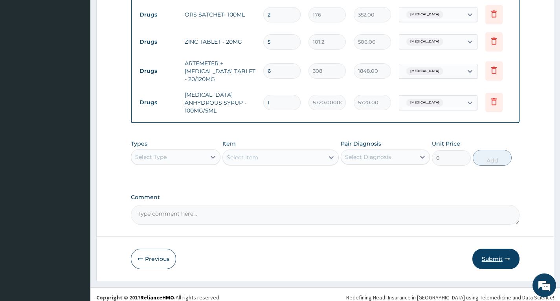
click at [508, 256] on icon "button" at bounding box center [508, 259] width 6 height 6
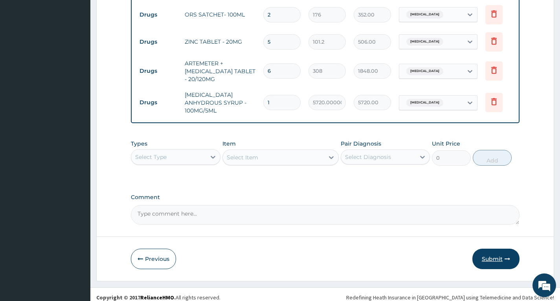
click at [506, 256] on icon "button" at bounding box center [508, 259] width 6 height 6
click at [498, 249] on button "Submit" at bounding box center [496, 259] width 47 height 20
click at [506, 256] on icon "button" at bounding box center [508, 259] width 6 height 6
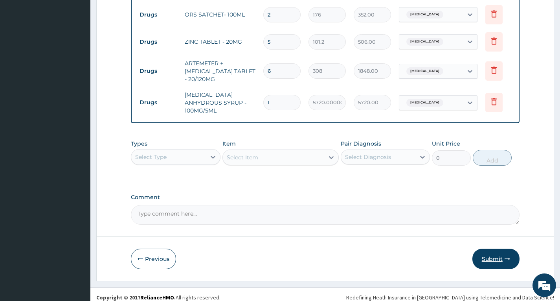
click at [506, 256] on icon "button" at bounding box center [508, 259] width 6 height 6
click at [506, 249] on button "Submit" at bounding box center [496, 259] width 47 height 20
click at [507, 249] on button "Submit" at bounding box center [496, 259] width 47 height 20
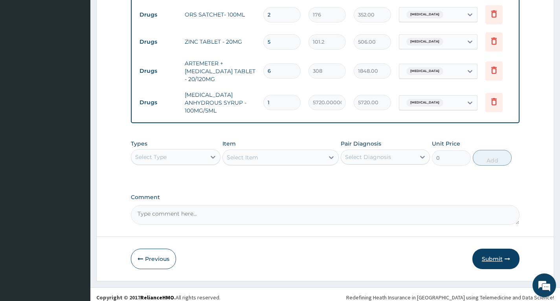
drag, startPoint x: 497, startPoint y: 256, endPoint x: 497, endPoint y: 252, distance: 4.0
click at [497, 256] on button "Submit" at bounding box center [496, 259] width 47 height 20
click at [497, 252] on button "Submit" at bounding box center [496, 259] width 47 height 20
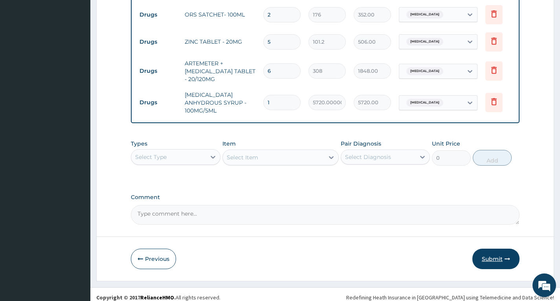
click at [497, 252] on button "Submit" at bounding box center [496, 259] width 47 height 20
click at [497, 250] on button "Submit" at bounding box center [496, 259] width 47 height 20
drag, startPoint x: 497, startPoint y: 250, endPoint x: 495, endPoint y: 241, distance: 9.6
click at [497, 250] on button "Submit" at bounding box center [496, 259] width 47 height 20
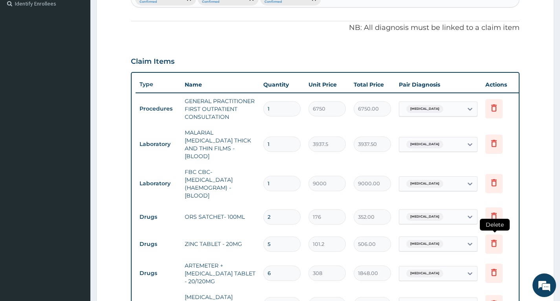
scroll to position [0, 0]
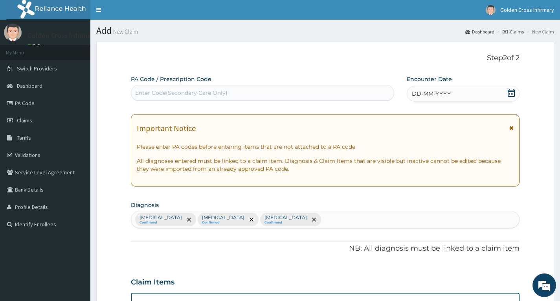
click at [509, 90] on icon at bounding box center [512, 93] width 8 height 8
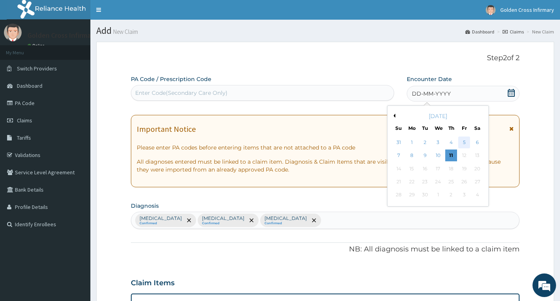
click at [468, 143] on div "5" at bounding box center [465, 142] width 12 height 12
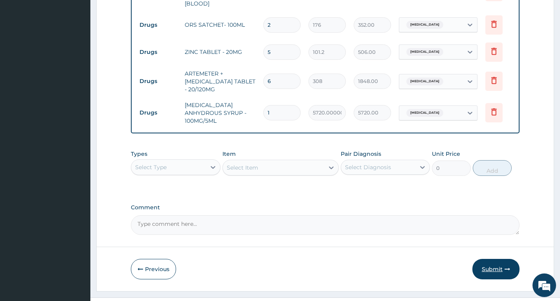
scroll to position [423, 0]
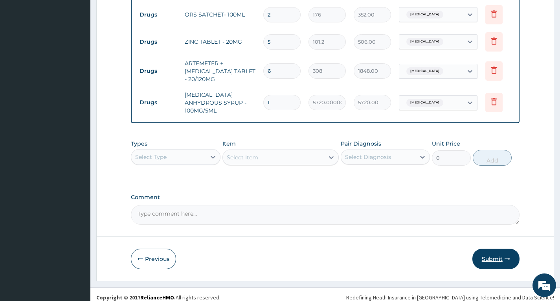
click at [497, 251] on button "Submit" at bounding box center [496, 259] width 47 height 20
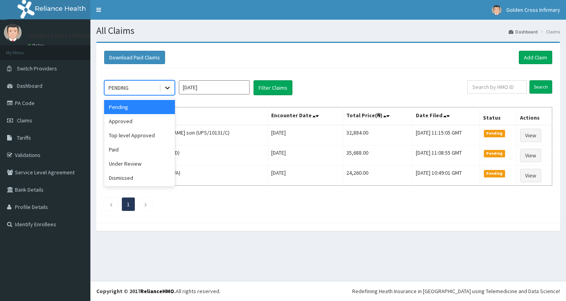
click at [174, 92] on div at bounding box center [167, 88] width 14 height 14
click at [152, 121] on div "Approved" at bounding box center [139, 121] width 71 height 14
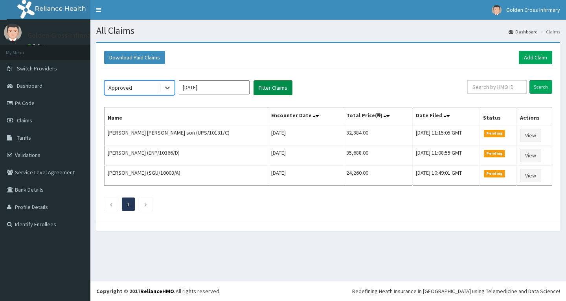
click at [264, 90] on button "Filter Claims" at bounding box center [273, 87] width 39 height 15
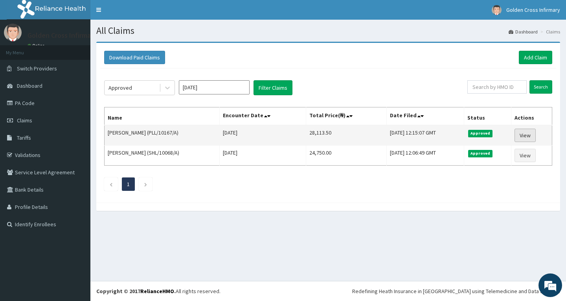
click at [527, 135] on link "View" at bounding box center [525, 135] width 21 height 13
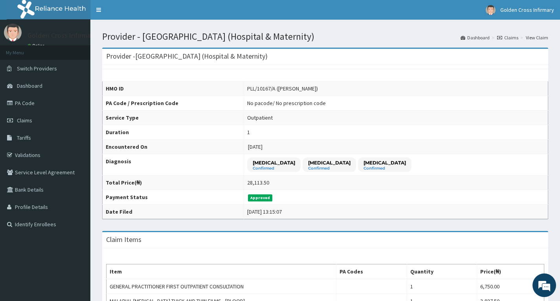
click at [265, 193] on td "Approved" at bounding box center [396, 197] width 304 height 15
click at [244, 195] on th "Payment Status" at bounding box center [174, 197] width 142 height 15
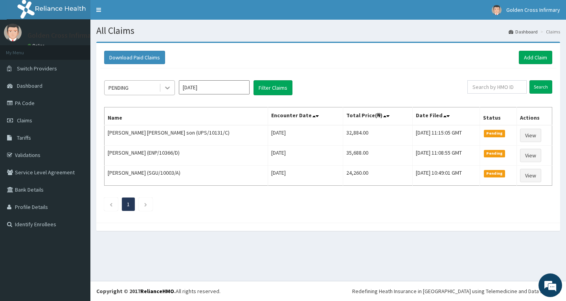
click at [163, 92] on div at bounding box center [167, 88] width 14 height 14
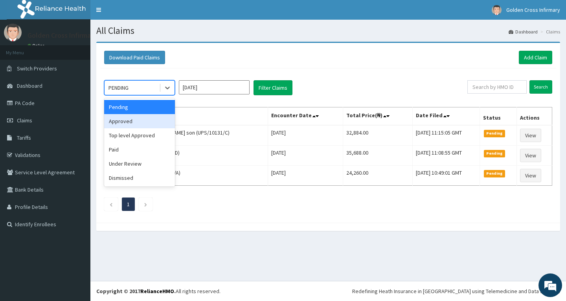
click at [149, 126] on div "Approved" at bounding box center [139, 121] width 71 height 14
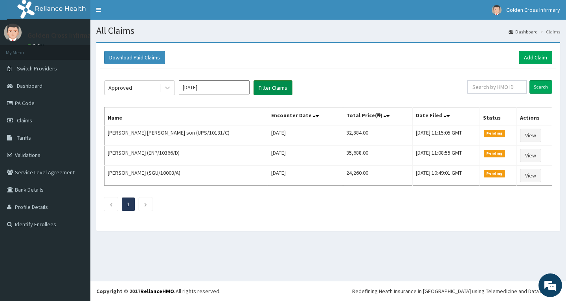
click at [270, 89] on button "Filter Claims" at bounding box center [273, 87] width 39 height 15
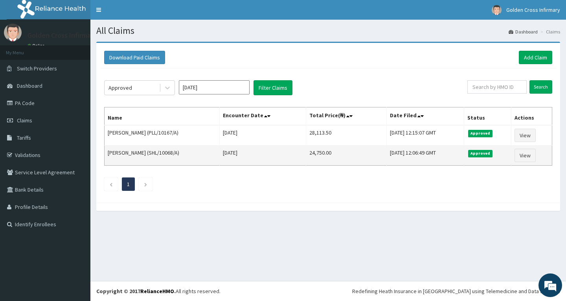
drag, startPoint x: 523, startPoint y: 133, endPoint x: 398, endPoint y: 145, distance: 125.3
click at [396, 147] on td "[DATE] 12:06:49 GMT" at bounding box center [425, 155] width 77 height 20
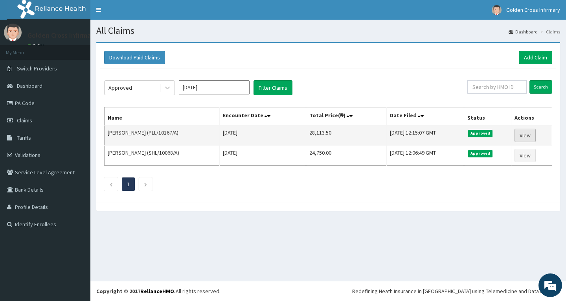
click at [522, 137] on link "View" at bounding box center [525, 135] width 21 height 13
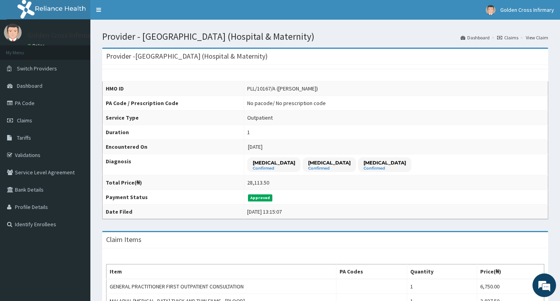
click at [538, 39] on link "View Claim" at bounding box center [537, 37] width 22 height 7
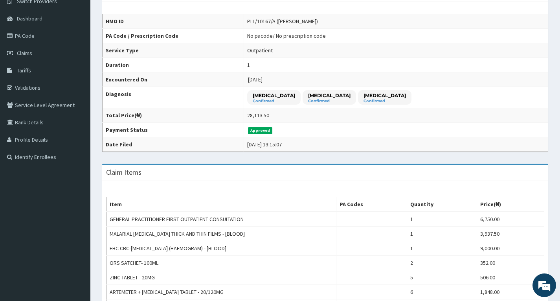
scroll to position [157, 0]
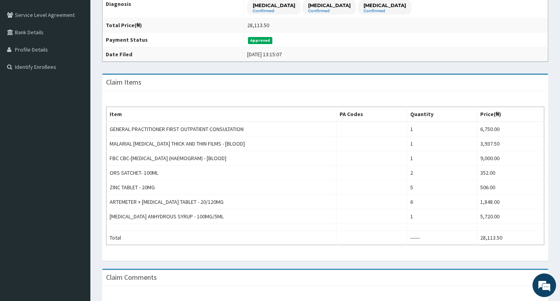
click at [272, 42] on span "Approved" at bounding box center [260, 40] width 25 height 7
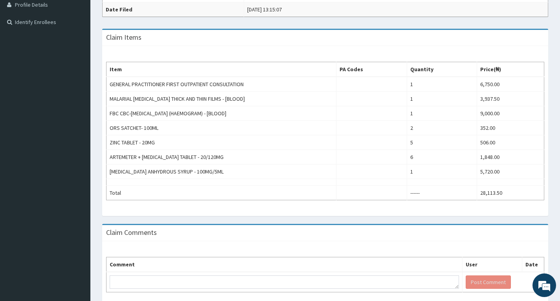
scroll to position [237, 0]
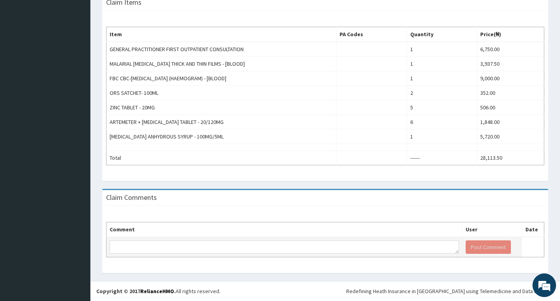
click at [499, 239] on td "Post Comment" at bounding box center [492, 247] width 59 height 20
click at [230, 240] on td at bounding box center [285, 247] width 356 height 20
click at [227, 247] on textarea at bounding box center [285, 246] width 350 height 13
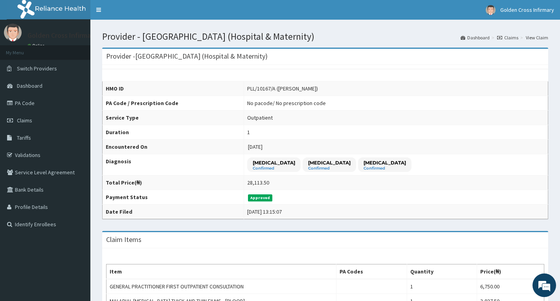
scroll to position [0, 0]
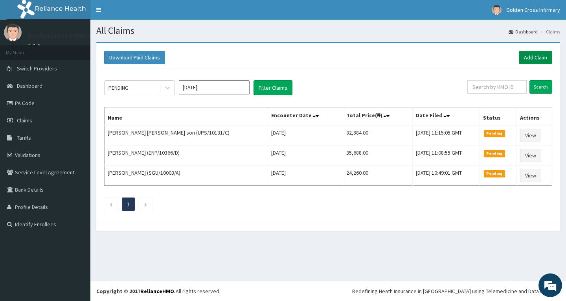
click at [528, 57] on link "Add Claim" at bounding box center [535, 57] width 33 height 13
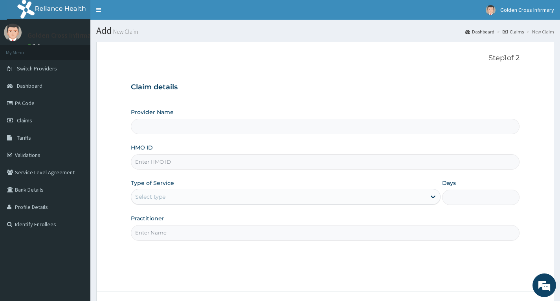
type input "[GEOGRAPHIC_DATA] (Hospital & Maternity)"
click at [223, 162] on input "HMO ID" at bounding box center [325, 161] width 389 height 15
type input "PLL/10167/E"
click at [189, 191] on div "Select type" at bounding box center [278, 196] width 295 height 13
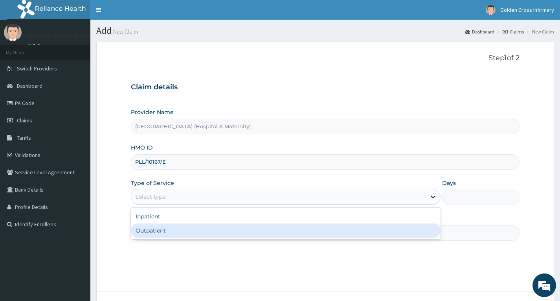
click at [186, 229] on div "Outpatient" at bounding box center [286, 230] width 310 height 14
type input "1"
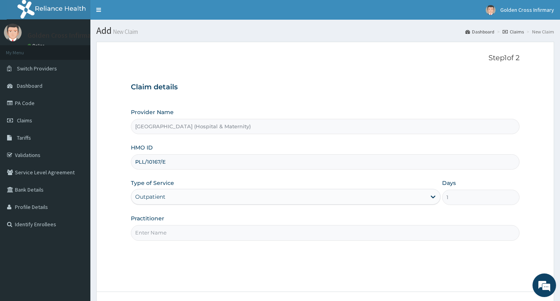
drag, startPoint x: 196, startPoint y: 236, endPoint x: 206, endPoint y: 234, distance: 10.7
click at [196, 236] on input "Practitioner" at bounding box center [325, 232] width 389 height 15
type input "DR [PERSON_NAME]"
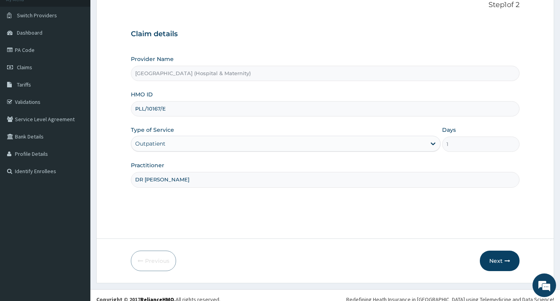
scroll to position [61, 0]
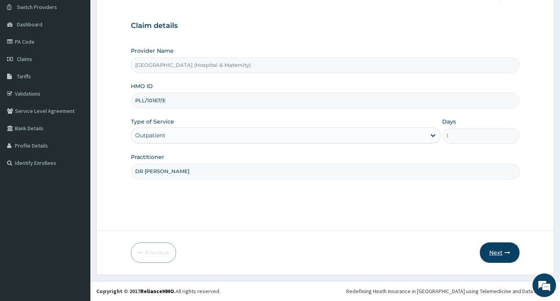
click at [501, 253] on button "Next" at bounding box center [500, 252] width 40 height 20
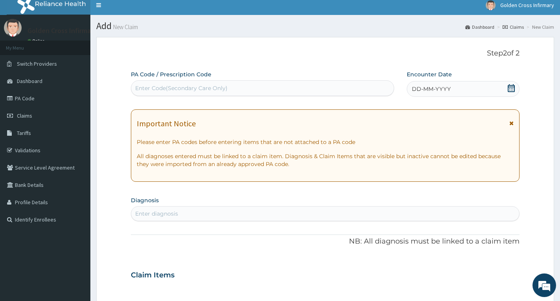
scroll to position [0, 0]
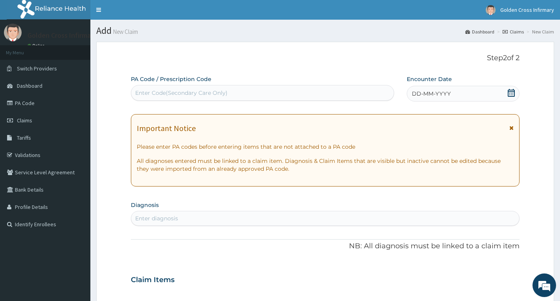
click at [518, 94] on div "DD-MM-YYYY" at bounding box center [463, 94] width 113 height 16
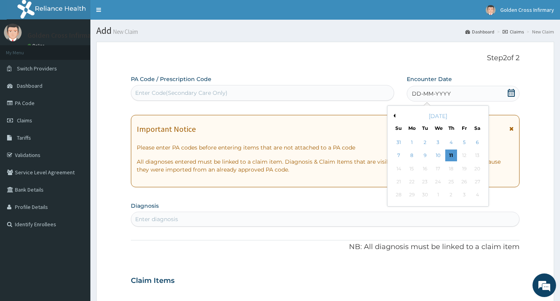
drag, startPoint x: 512, startPoint y: 94, endPoint x: 474, endPoint y: 110, distance: 41.2
click at [511, 94] on icon at bounding box center [512, 93] width 8 height 8
click at [463, 143] on div "5" at bounding box center [465, 142] width 12 height 12
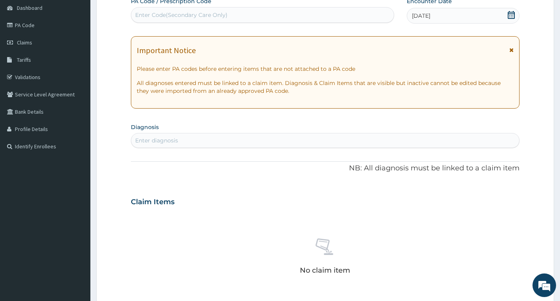
scroll to position [79, 0]
click at [168, 140] on div "Enter diagnosis" at bounding box center [156, 140] width 43 height 8
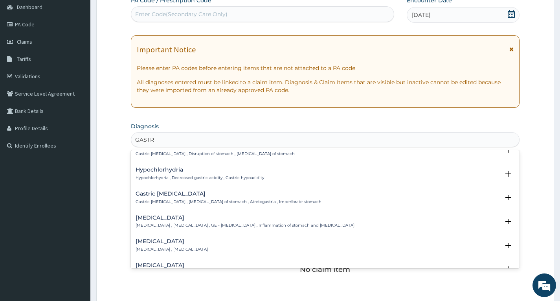
scroll to position [590, 0]
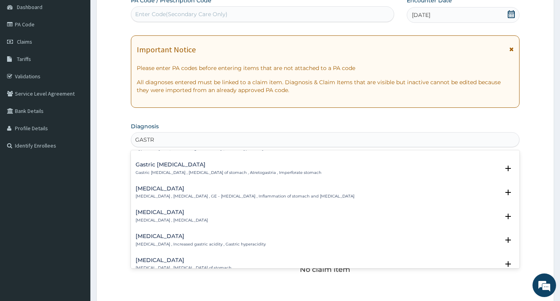
click at [193, 192] on div "Gastroenteritis Gastroenteritis , Gastroenteropathy , GE - Gastroenteritis , In…" at bounding box center [245, 193] width 219 height 14
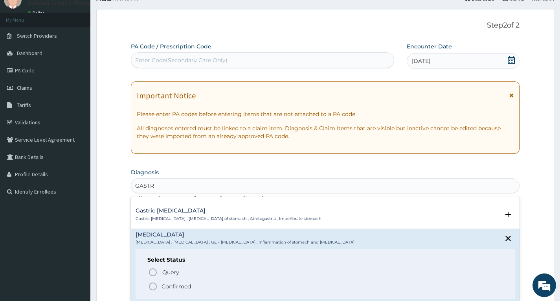
scroll to position [0, 0]
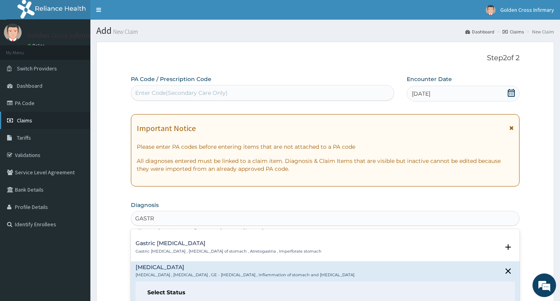
type input "GASTR"
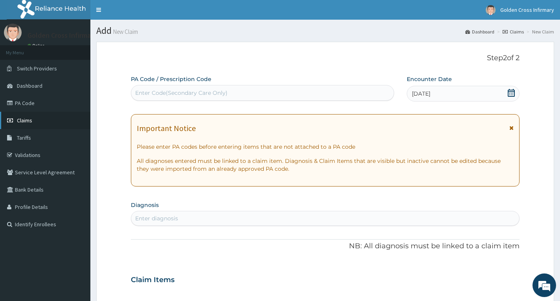
click at [48, 125] on link "Claims" at bounding box center [45, 120] width 90 height 17
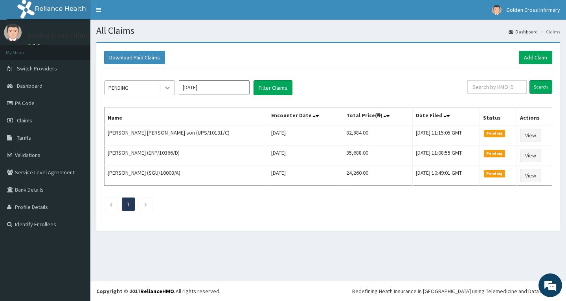
drag, startPoint x: 536, startPoint y: 140, endPoint x: 168, endPoint y: 85, distance: 372.2
click at [168, 85] on icon at bounding box center [168, 88] width 8 height 8
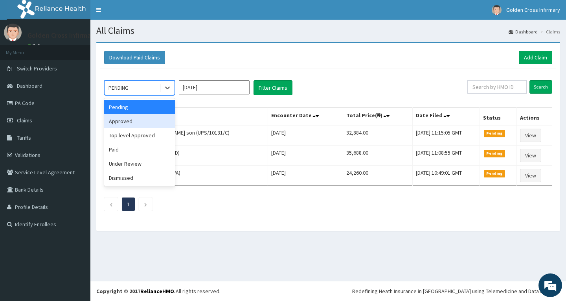
click at [130, 124] on div "Approved" at bounding box center [139, 121] width 71 height 14
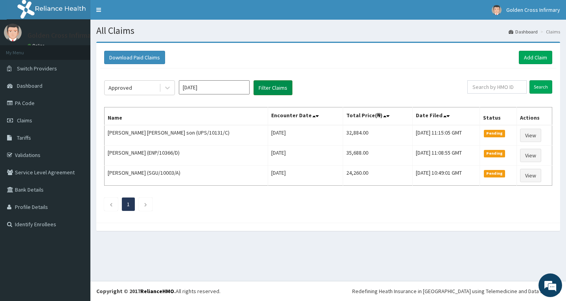
click at [270, 86] on button "Filter Claims" at bounding box center [273, 87] width 39 height 15
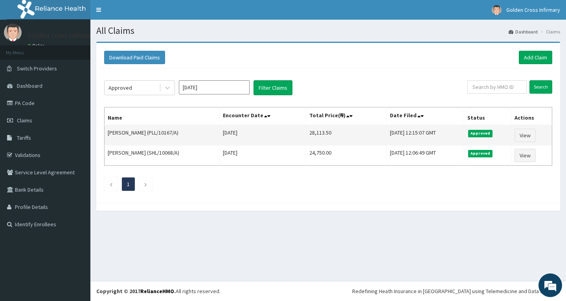
drag, startPoint x: 182, startPoint y: 132, endPoint x: 169, endPoint y: 130, distance: 13.6
click at [169, 130] on td "[PERSON_NAME] (PLL/10167/A)" at bounding box center [162, 135] width 115 height 20
click at [521, 135] on link "View" at bounding box center [525, 135] width 21 height 13
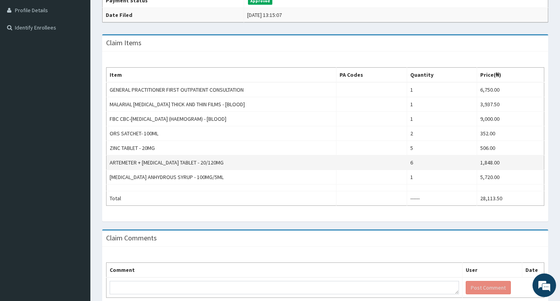
scroll to position [237, 0]
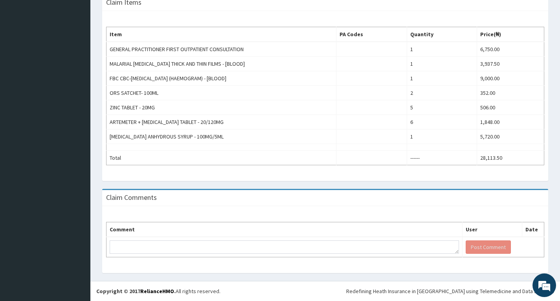
click at [533, 228] on th "Date" at bounding box center [533, 229] width 22 height 15
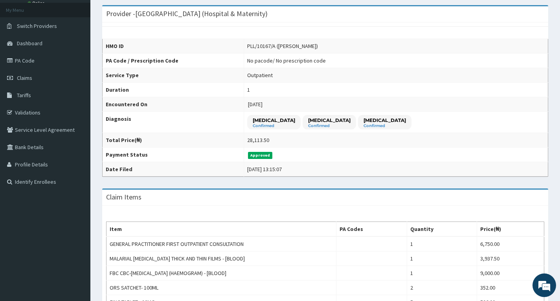
scroll to position [1, 0]
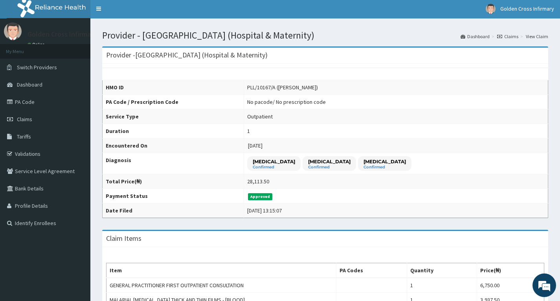
drag, startPoint x: 235, startPoint y: 140, endPoint x: 415, endPoint y: 106, distance: 183.6
click at [400, 111] on td "Outpatient" at bounding box center [396, 116] width 304 height 15
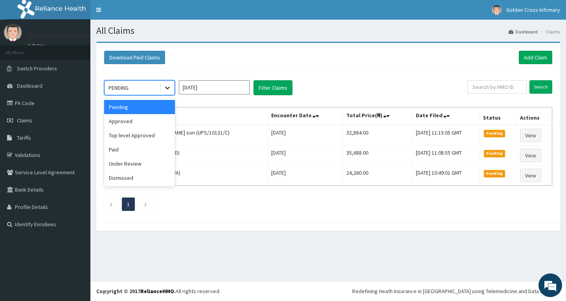
click at [164, 87] on icon at bounding box center [168, 88] width 8 height 8
drag, startPoint x: 147, startPoint y: 120, endPoint x: 215, endPoint y: 85, distance: 75.8
click at [152, 120] on div "Approved" at bounding box center [139, 121] width 71 height 14
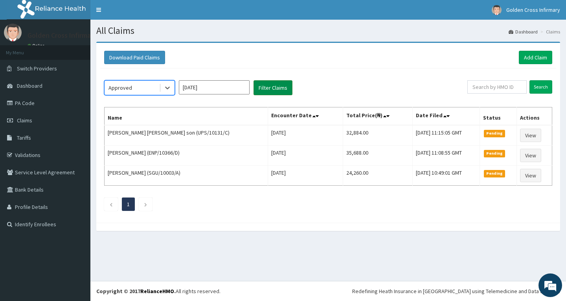
click at [270, 87] on button "Filter Claims" at bounding box center [273, 87] width 39 height 15
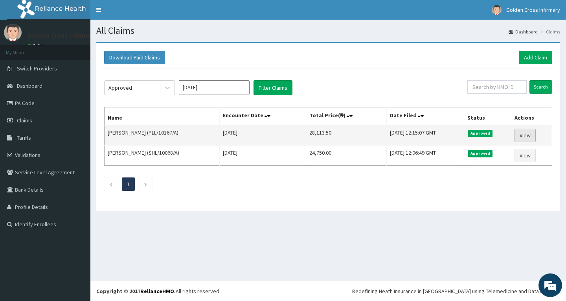
click at [532, 135] on link "View" at bounding box center [525, 135] width 21 height 13
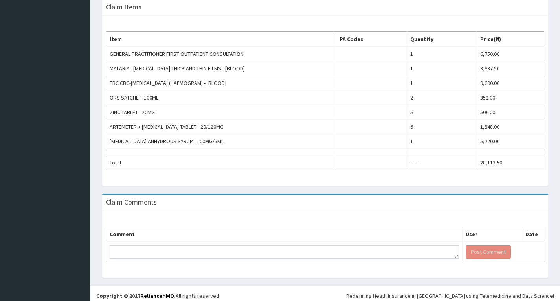
scroll to position [237, 0]
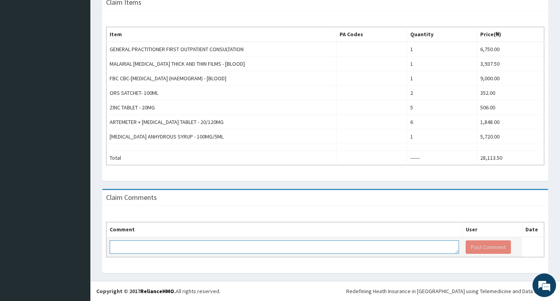
click at [220, 249] on textarea at bounding box center [285, 246] width 350 height 13
type textarea "PLEASE KINDLY IGNORE CLAIM SUBMISSION AS IT IS AN ERROR IN POLICY NUMBER"
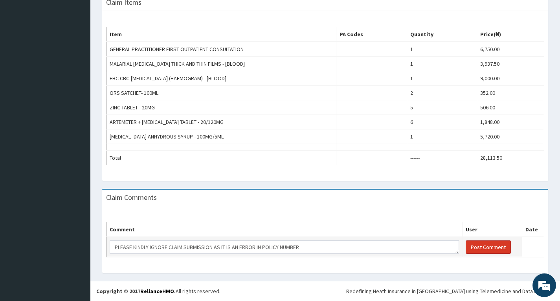
click at [476, 244] on button "Post Comment" at bounding box center [488, 246] width 45 height 13
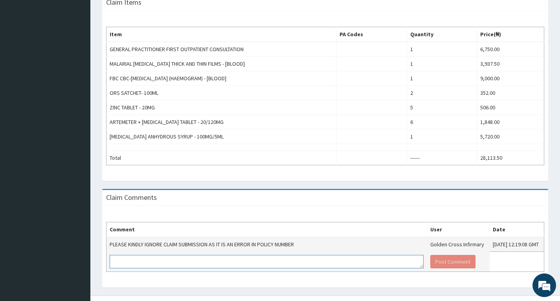
click at [304, 263] on textarea at bounding box center [267, 261] width 314 height 13
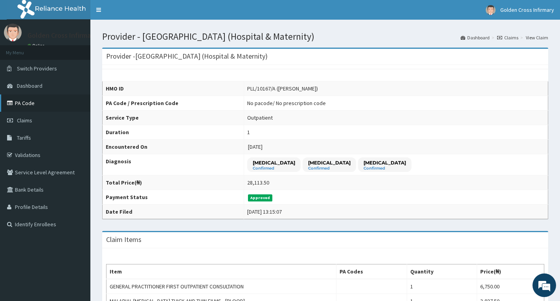
click at [50, 101] on link "PA Code" at bounding box center [45, 102] width 90 height 17
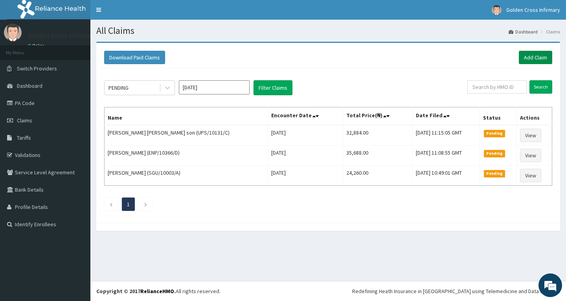
click at [527, 56] on link "Add Claim" at bounding box center [535, 57] width 33 height 13
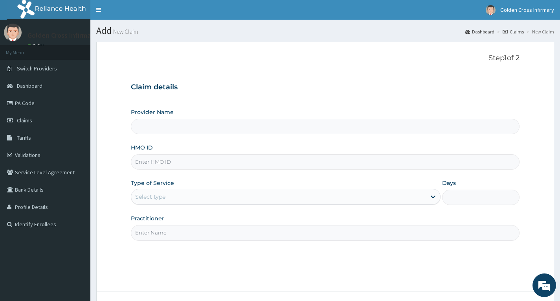
click at [206, 130] on input "Provider Name" at bounding box center [325, 126] width 389 height 15
type input "Golden Cross Infirmary (Hospital & Maternity)"
click at [214, 163] on input "HMO ID" at bounding box center [325, 161] width 389 height 15
type input "PLL/10167/E"
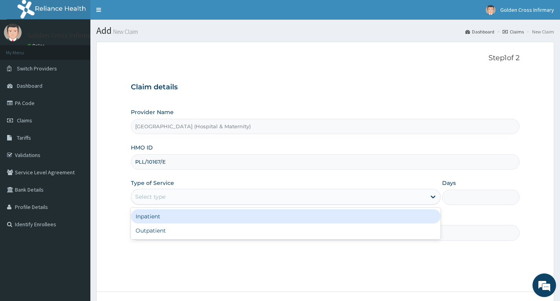
drag, startPoint x: 361, startPoint y: 201, endPoint x: 273, endPoint y: 173, distance: 93.0
click at [361, 201] on div "Select type" at bounding box center [278, 196] width 295 height 13
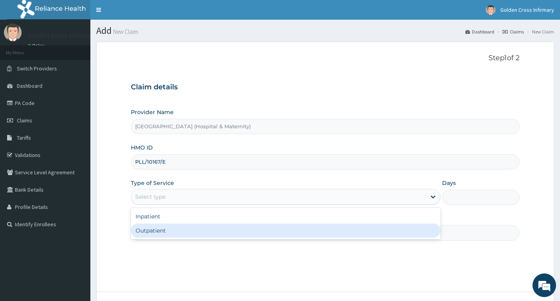
click at [243, 232] on div "Outpatient" at bounding box center [286, 230] width 310 height 14
type input "1"
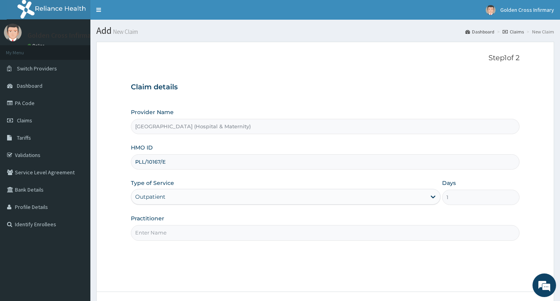
click at [217, 232] on input "Practitioner" at bounding box center [325, 232] width 389 height 15
type input "DR EMMA OKHAIDE"
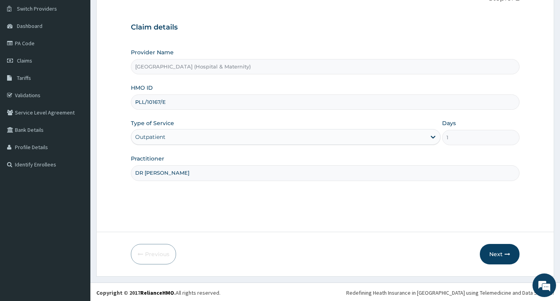
scroll to position [61, 0]
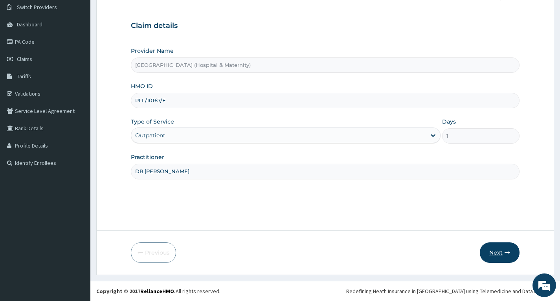
click at [492, 250] on button "Next" at bounding box center [500, 252] width 40 height 20
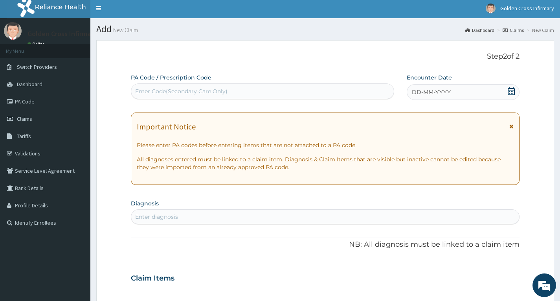
scroll to position [0, 0]
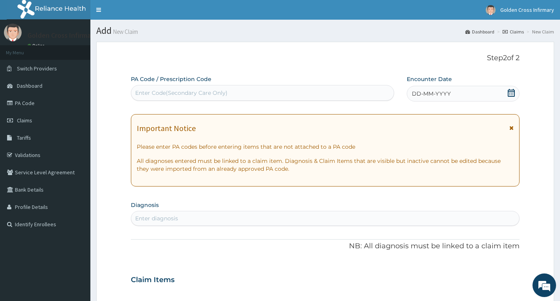
drag, startPoint x: 494, startPoint y: 89, endPoint x: 497, endPoint y: 95, distance: 6.7
click at [493, 86] on div "DD-MM-YYYY" at bounding box center [463, 94] width 113 height 16
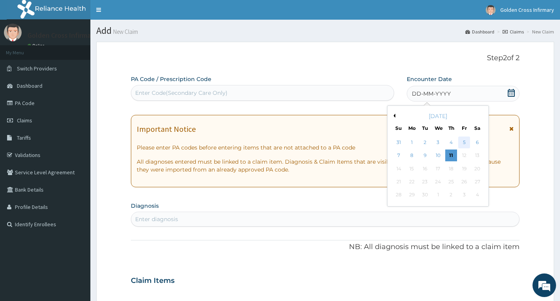
click at [459, 140] on div "5" at bounding box center [465, 142] width 12 height 12
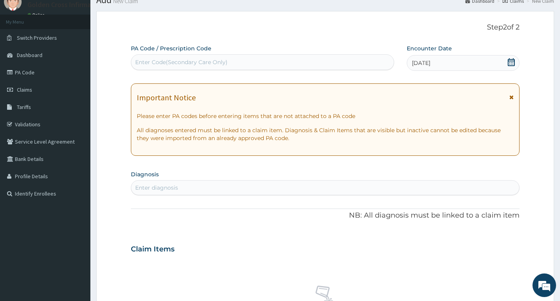
scroll to position [79, 0]
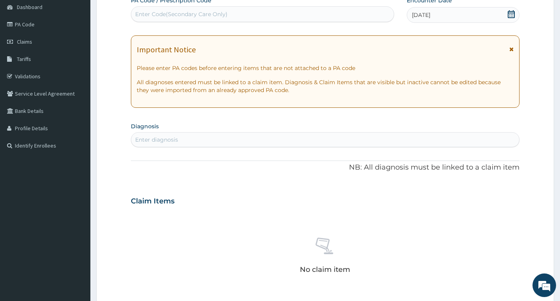
drag, startPoint x: 196, startPoint y: 130, endPoint x: 196, endPoint y: 135, distance: 5.1
click at [196, 132] on section "Diagnosis Enter diagnosis" at bounding box center [325, 133] width 389 height 27
click at [199, 142] on div "Enter diagnosis" at bounding box center [325, 139] width 388 height 13
type input "GASTROE"
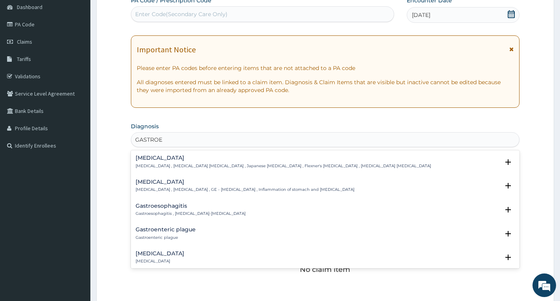
click at [192, 185] on h4 "[MEDICAL_DATA]" at bounding box center [245, 182] width 219 height 6
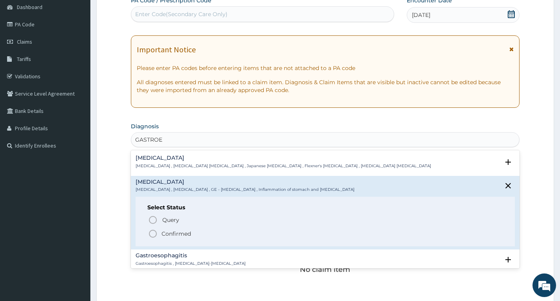
click at [183, 233] on p "Confirmed" at bounding box center [176, 234] width 29 height 8
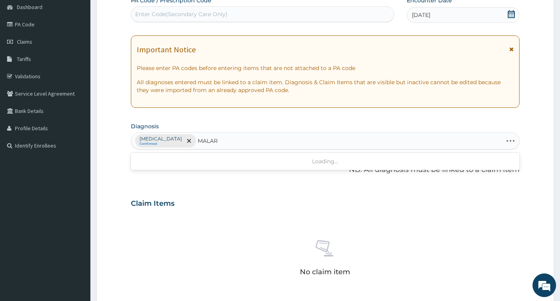
type input "MALARI"
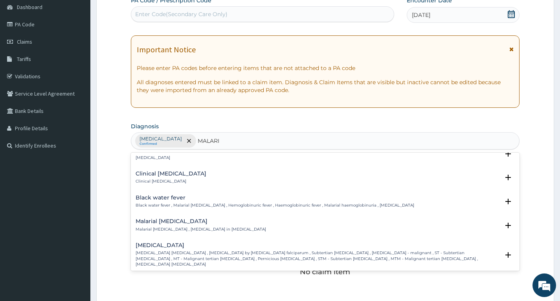
scroll to position [236, 0]
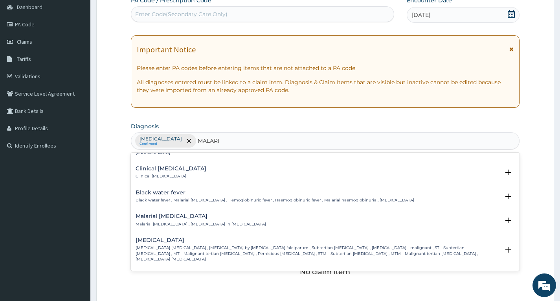
click at [170, 238] on div "Falciparum malaria Falciparum malaria , Malignant tertian malaria , Malaria by …" at bounding box center [318, 249] width 364 height 25
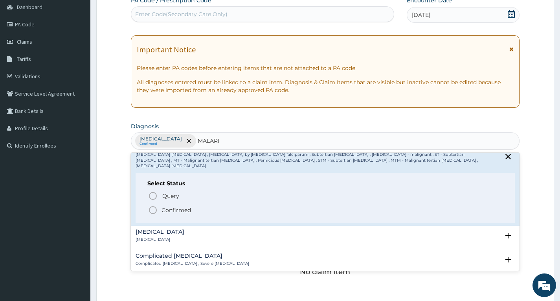
scroll to position [354, 0]
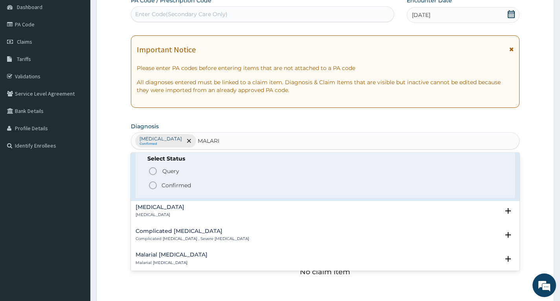
click at [153, 182] on circle "status option filled" at bounding box center [152, 185] width 7 height 7
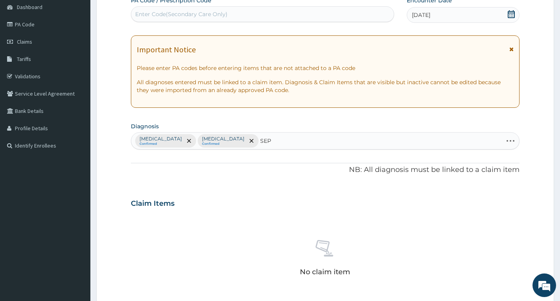
type input "SEPS"
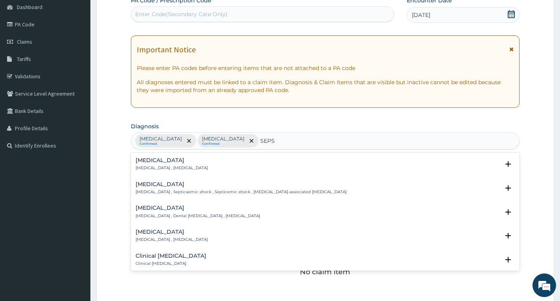
click at [168, 162] on h4 "[MEDICAL_DATA]" at bounding box center [172, 160] width 72 height 6
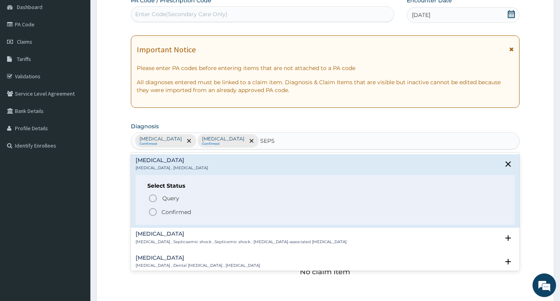
drag, startPoint x: 178, startPoint y: 211, endPoint x: 182, endPoint y: 210, distance: 4.0
click at [179, 211] on p "Confirmed" at bounding box center [176, 212] width 29 height 8
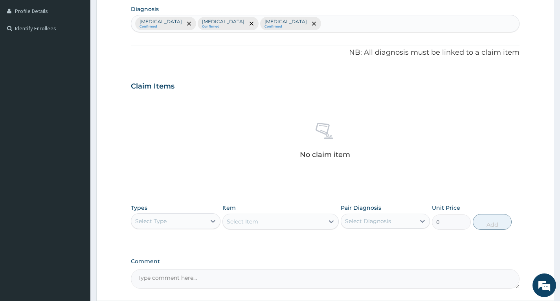
scroll to position [197, 0]
click at [212, 222] on icon at bounding box center [213, 220] width 8 height 8
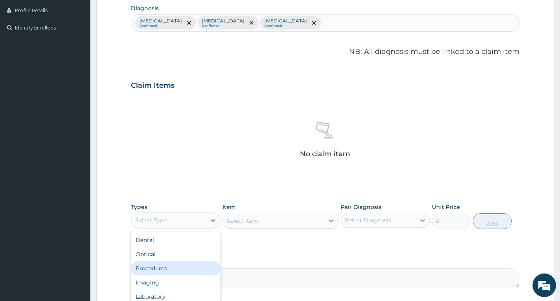
click at [177, 272] on div "Procedures" at bounding box center [175, 268] width 89 height 14
drag, startPoint x: 278, startPoint y: 222, endPoint x: 274, endPoint y: 233, distance: 11.5
click at [278, 222] on div "Select Item" at bounding box center [281, 221] width 117 height 16
click at [258, 223] on div "Select Item" at bounding box center [274, 220] width 102 height 13
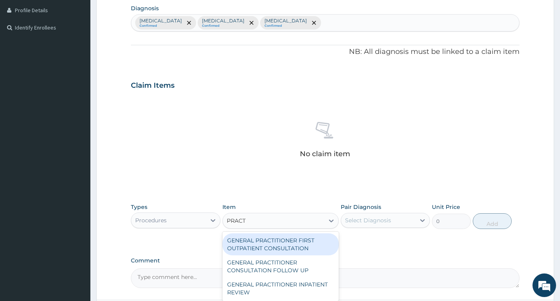
type input "PRACTI"
click at [282, 244] on div "GENERAL PRACTITIONER FIRST OUTPATIENT CONSULTATION" at bounding box center [281, 244] width 117 height 22
type input "6750"
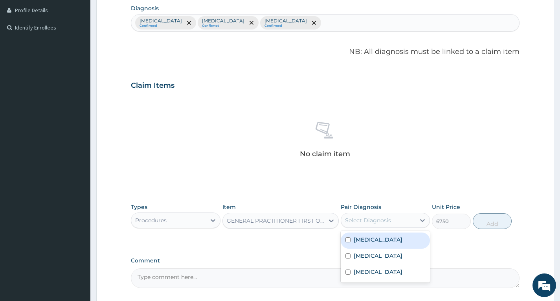
click at [365, 223] on div "Select Diagnosis" at bounding box center [368, 220] width 46 height 8
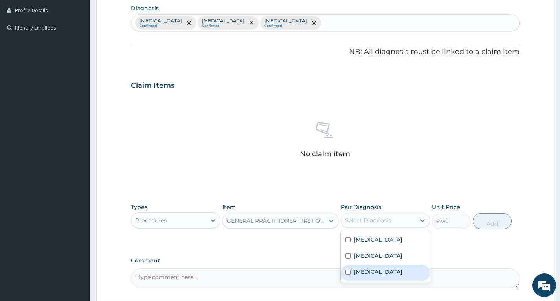
click at [372, 269] on div "[MEDICAL_DATA]" at bounding box center [385, 273] width 89 height 16
checkbox input "true"
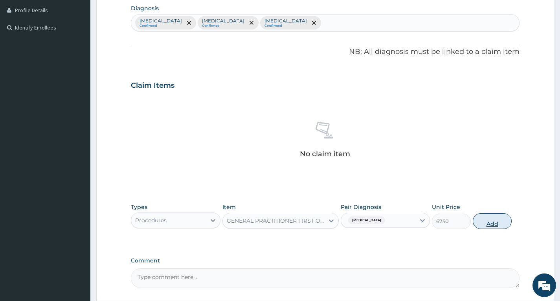
click at [480, 223] on button "Add" at bounding box center [492, 221] width 39 height 16
type input "0"
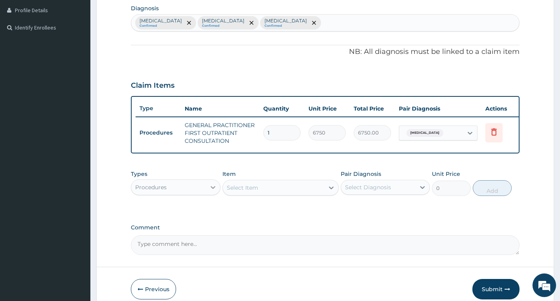
click at [207, 194] on div at bounding box center [213, 187] width 14 height 14
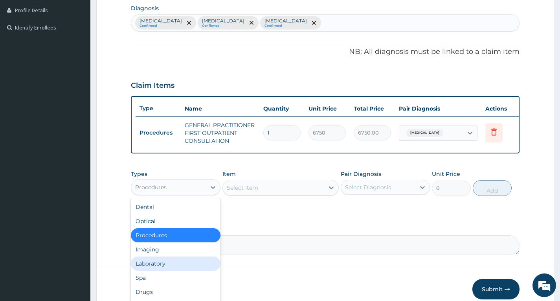
drag, startPoint x: 191, startPoint y: 260, endPoint x: 193, endPoint y: 265, distance: 5.7
click at [193, 265] on div "Dental Optical Procedures Imaging Laboratory Spa Drugs Immunizations Others Gym" at bounding box center [175, 257] width 89 height 118
click at [193, 268] on div "Laboratory" at bounding box center [175, 263] width 89 height 14
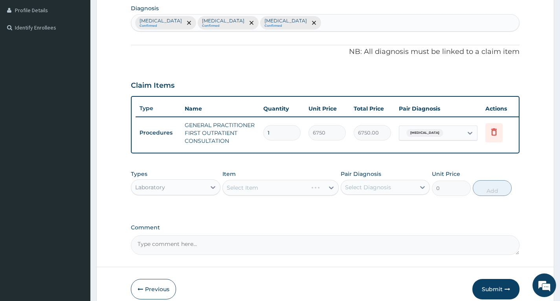
click at [263, 195] on div "Select Item" at bounding box center [281, 188] width 117 height 16
click at [263, 192] on div "Select Item" at bounding box center [281, 188] width 117 height 16
click at [276, 200] on div "Types Laboratory Item Select Item Pair Diagnosis Select Diagnosis Unit Price 0 …" at bounding box center [325, 183] width 389 height 34
click at [297, 194] on div "Select Item" at bounding box center [274, 187] width 102 height 13
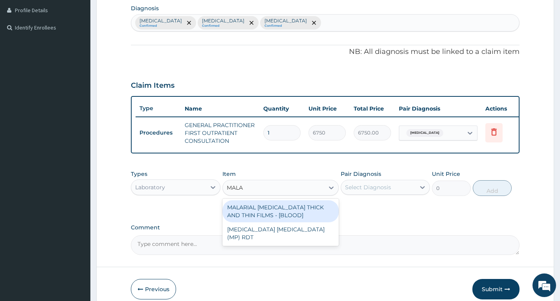
type input "MALAR"
click at [329, 206] on div "MALARIAL [MEDICAL_DATA] THICK AND THIN FILMS - [BLOOD]" at bounding box center [281, 211] width 117 height 22
type input "3937.5"
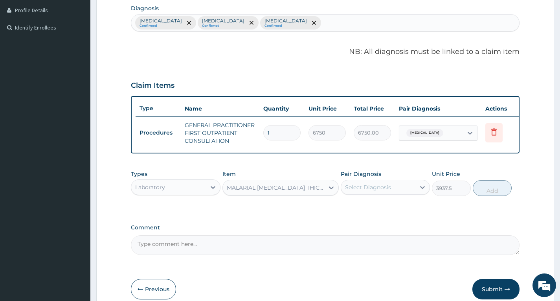
click at [383, 191] on div "Select Diagnosis" at bounding box center [368, 187] width 46 height 8
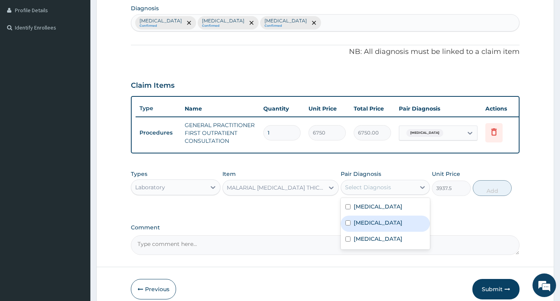
click at [371, 227] on label "[MEDICAL_DATA]" at bounding box center [378, 223] width 49 height 8
checkbox input "true"
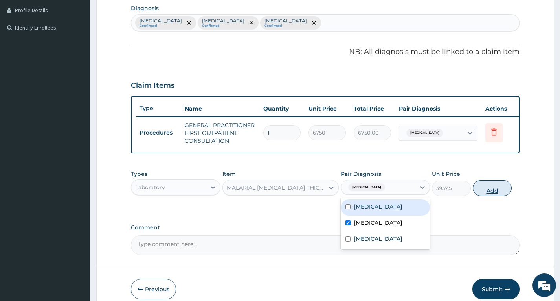
click at [492, 196] on button "Add" at bounding box center [492, 188] width 39 height 16
type input "0"
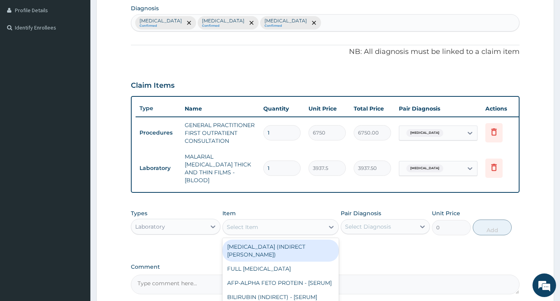
click at [250, 223] on div "Select Item" at bounding box center [242, 227] width 31 height 8
type input "CBC"
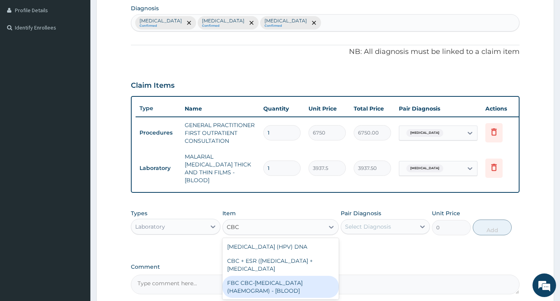
click at [304, 290] on div "FBC CBC-[MEDICAL_DATA] (HAEMOGRAM) - [BLOOD]" at bounding box center [281, 287] width 117 height 22
type input "9000"
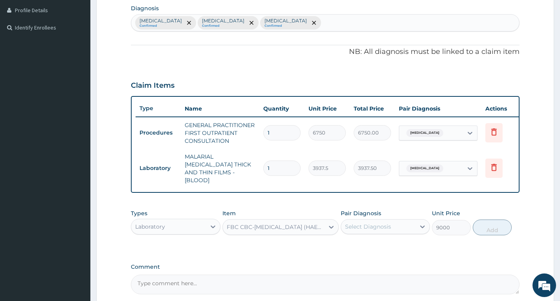
click at [408, 229] on div "Select Diagnosis" at bounding box center [378, 226] width 74 height 13
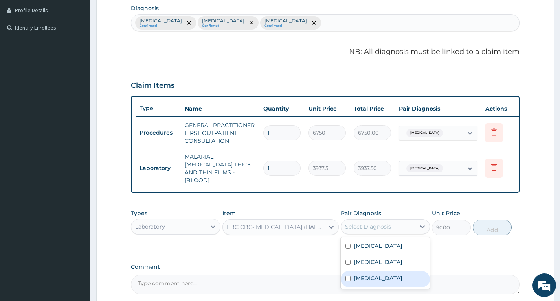
drag, startPoint x: 390, startPoint y: 274, endPoint x: 411, endPoint y: 264, distance: 22.2
click at [392, 273] on div "[MEDICAL_DATA]" at bounding box center [385, 279] width 89 height 16
checkbox input "true"
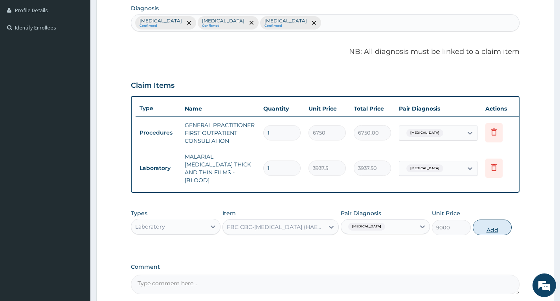
click at [486, 225] on button "Add" at bounding box center [492, 227] width 39 height 16
type input "0"
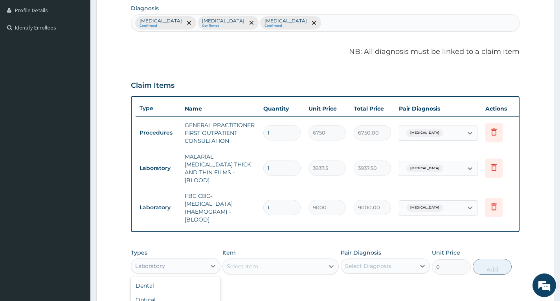
click at [193, 262] on div "Laboratory" at bounding box center [168, 266] width 74 height 13
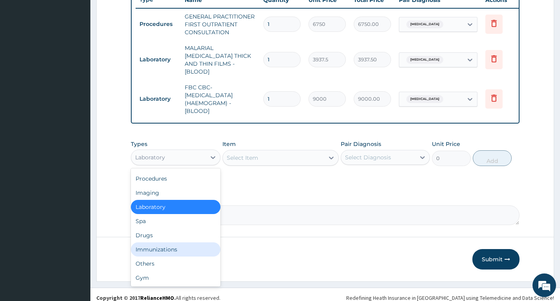
scroll to position [310, 0]
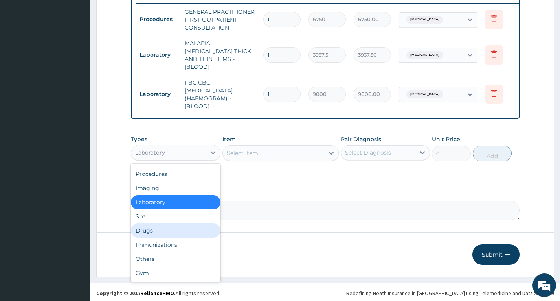
click at [165, 225] on div "Drugs" at bounding box center [175, 230] width 89 height 14
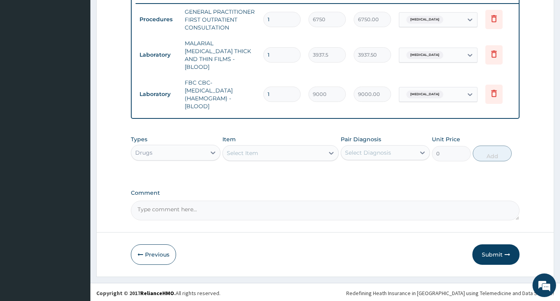
click at [276, 152] on div "Select Item" at bounding box center [274, 153] width 102 height 13
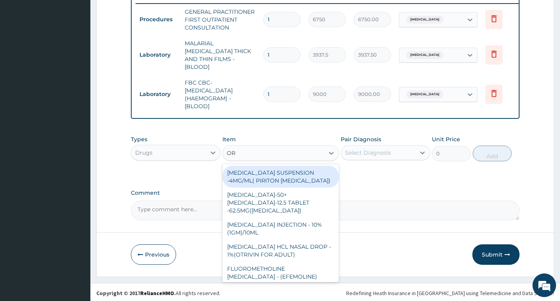
type input "ORS"
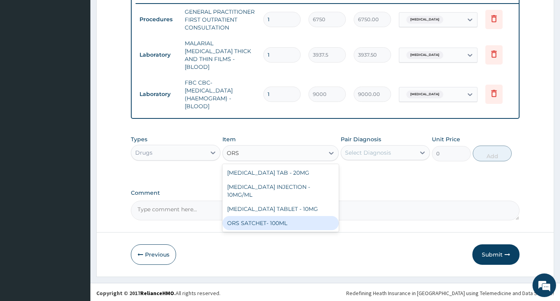
drag, startPoint x: 279, startPoint y: 216, endPoint x: 280, endPoint y: 202, distance: 14.2
click at [279, 216] on div "ORS SATCHET- 100ML" at bounding box center [281, 223] width 117 height 14
type input "176"
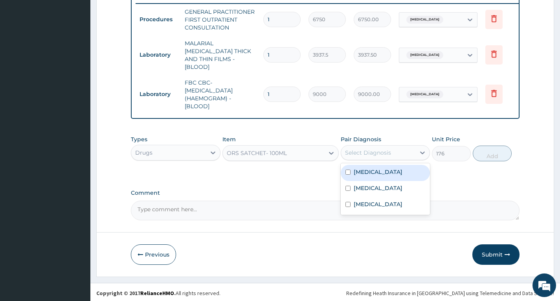
click at [354, 152] on div "Select Diagnosis" at bounding box center [368, 153] width 46 height 8
click at [358, 168] on label "[MEDICAL_DATA]" at bounding box center [378, 172] width 49 height 8
checkbox input "true"
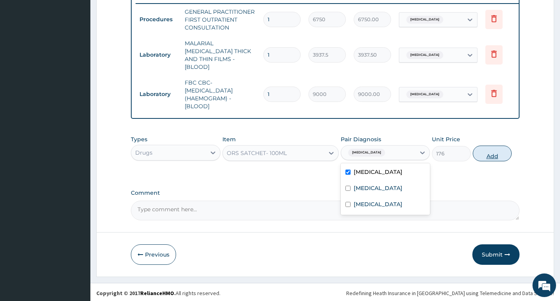
click at [499, 154] on button "Add" at bounding box center [492, 153] width 39 height 16
type input "0"
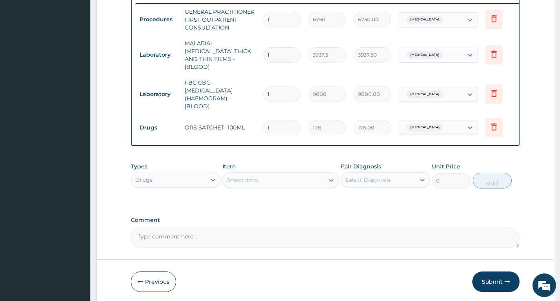
type input "0.00"
type input "2"
type input "352.00"
type input "2"
click at [523, 165] on form "Step 2 of 2 PA Code / Prescription Code Enter Code(Secondary Care Only) Encount…" at bounding box center [325, 18] width 458 height 572
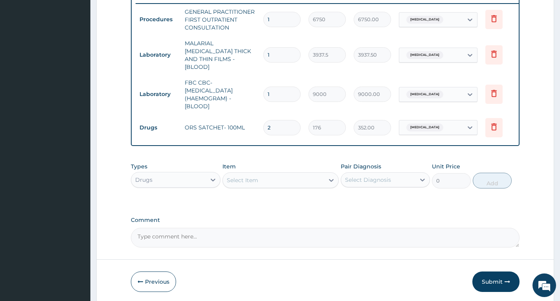
click at [250, 181] on div "Select Item" at bounding box center [242, 180] width 31 height 8
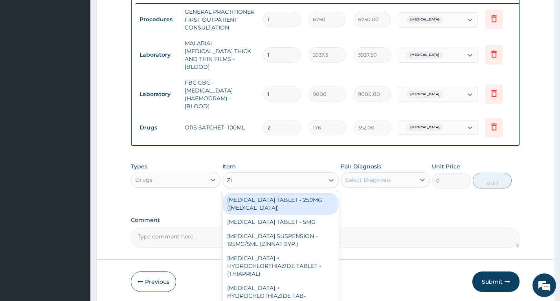
type input "ZIN"
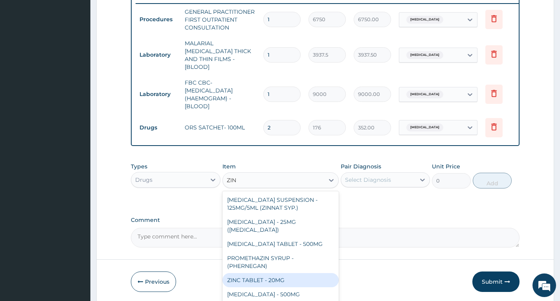
click at [295, 275] on div "ZINC TABLET - 20MG" at bounding box center [281, 280] width 117 height 14
type input "101.2"
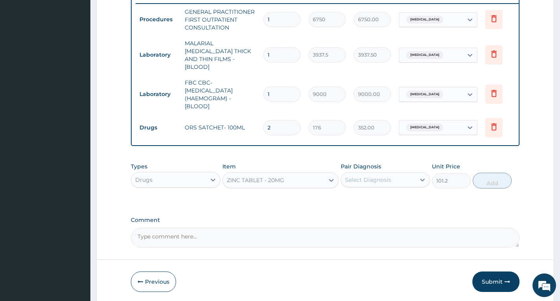
click at [408, 176] on div "Select Diagnosis" at bounding box center [378, 179] width 74 height 13
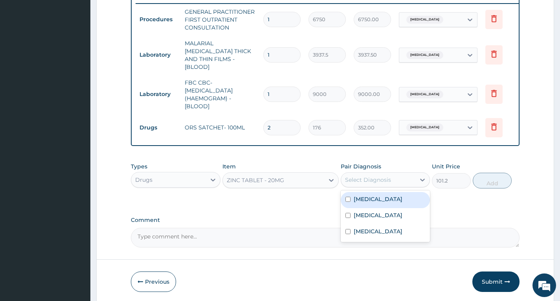
click at [395, 195] on div "[MEDICAL_DATA]" at bounding box center [385, 200] width 89 height 16
checkbox input "true"
click at [486, 183] on button "Add" at bounding box center [492, 181] width 39 height 16
type input "0"
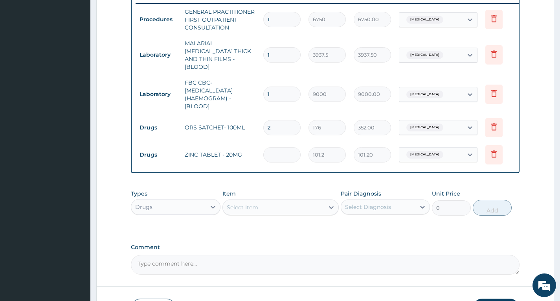
type input "0.00"
type input "5"
type input "506.00"
type input "5"
click at [526, 151] on form "Step 2 of 2 PA Code / Prescription Code Enter Code(Secondary Care Only) Encount…" at bounding box center [325, 31] width 458 height 599
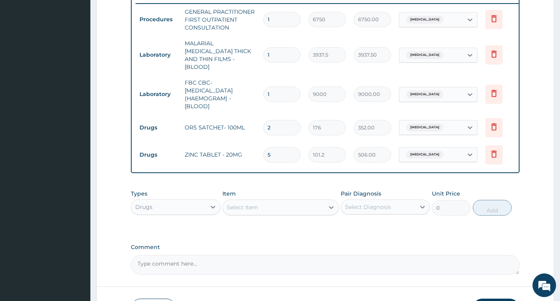
click at [244, 205] on div "Select Item" at bounding box center [242, 207] width 31 height 8
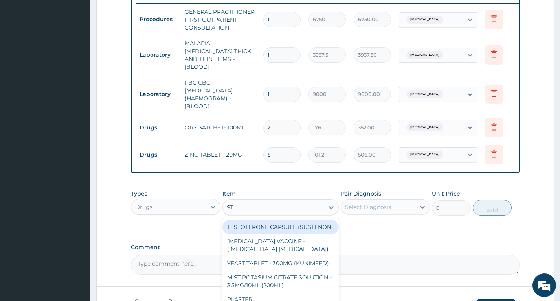
type input "S"
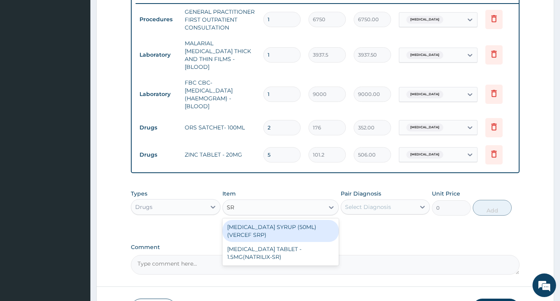
type input "S"
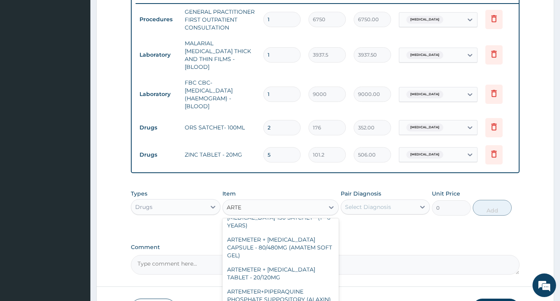
scroll to position [25, 0]
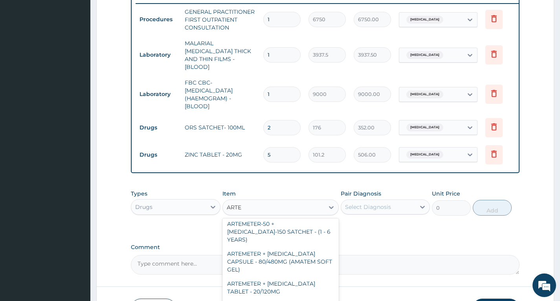
type input "ARTEM"
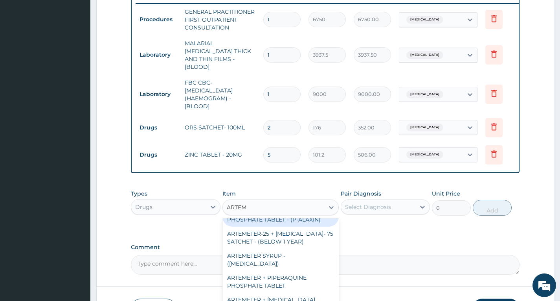
scroll to position [222, 0]
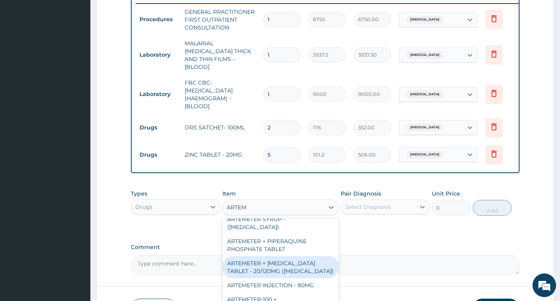
click at [305, 256] on div "ARTEMETER + [MEDICAL_DATA] TABLET - 20/120MG ([MEDICAL_DATA])" at bounding box center [281, 267] width 117 height 22
type input "330"
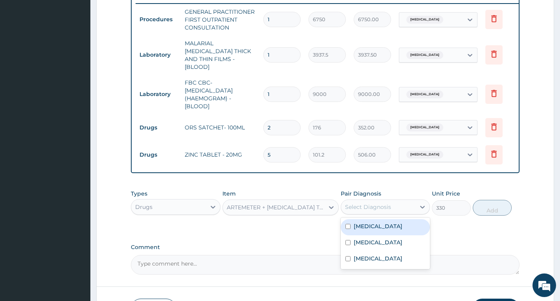
click at [371, 208] on div "Select Diagnosis" at bounding box center [368, 207] width 46 height 8
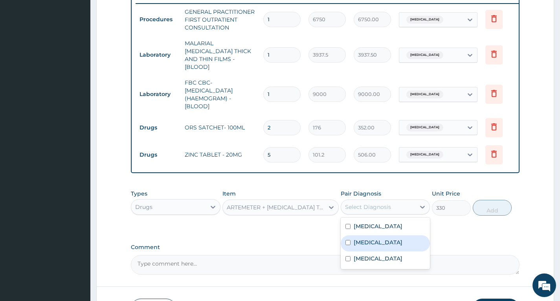
drag, startPoint x: 371, startPoint y: 241, endPoint x: 419, endPoint y: 214, distance: 55.0
click at [371, 241] on label "[MEDICAL_DATA]" at bounding box center [378, 242] width 49 height 8
checkbox input "true"
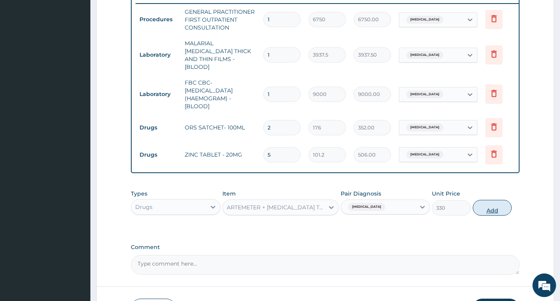
click at [490, 208] on button "Add" at bounding box center [492, 208] width 39 height 16
type input "0"
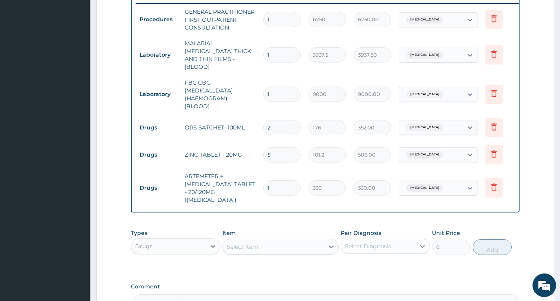
type input "0.00"
type input "6"
type input "1980.00"
type input "6"
click at [529, 161] on form "Step 2 of 2 PA Code / Prescription Code Enter Code(Secondary Care Only) Encount…" at bounding box center [325, 51] width 458 height 638
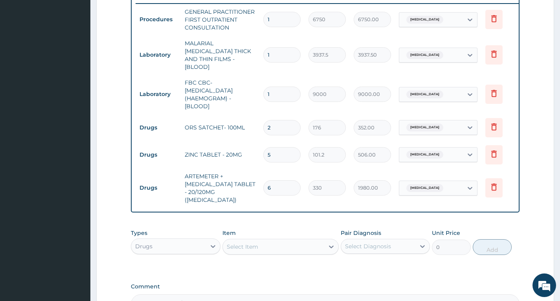
click at [293, 240] on div "Select Item" at bounding box center [274, 246] width 102 height 13
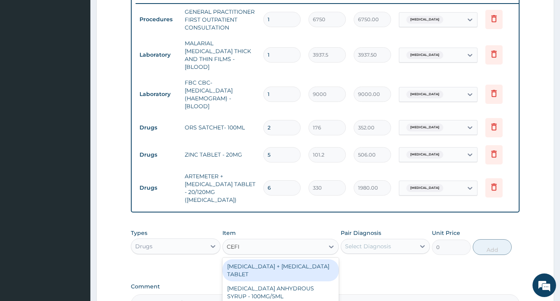
type input "CEFIX"
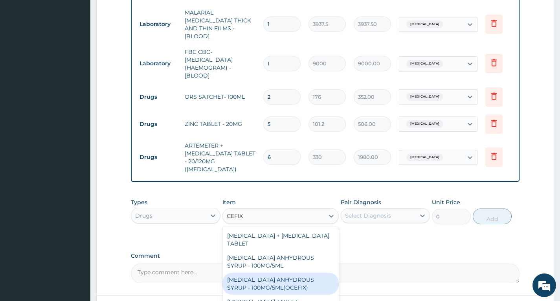
scroll to position [349, 0]
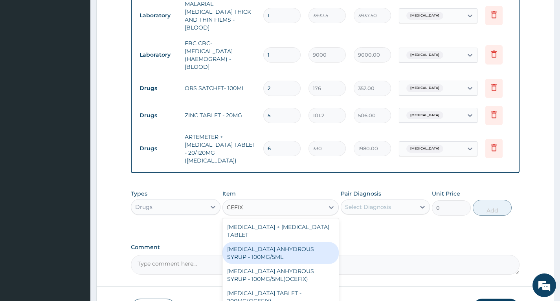
click at [300, 242] on div "[MEDICAL_DATA] ANHYDROUS SYRUP - 100MG/5ML" at bounding box center [281, 253] width 117 height 22
type input "5720.000000000001"
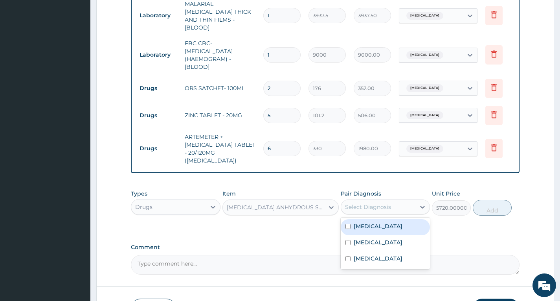
click at [390, 203] on div "Select Diagnosis" at bounding box center [368, 207] width 46 height 8
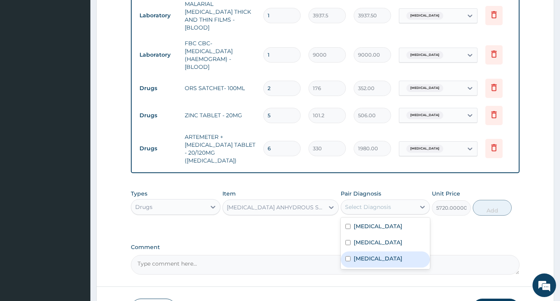
drag, startPoint x: 385, startPoint y: 245, endPoint x: 393, endPoint y: 238, distance: 10.6
click at [385, 251] on div "[MEDICAL_DATA]" at bounding box center [385, 259] width 89 height 16
checkbox input "true"
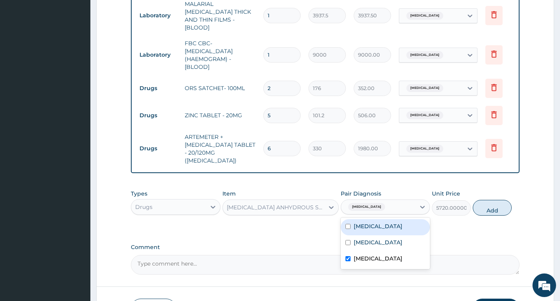
click at [489, 200] on button "Add" at bounding box center [492, 208] width 39 height 16
type input "0"
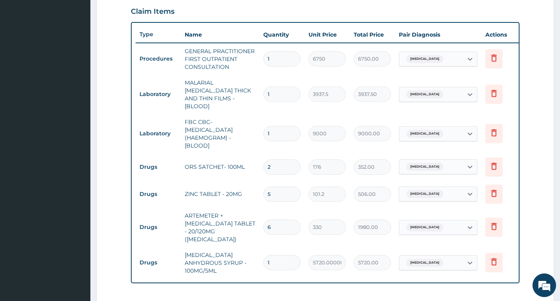
scroll to position [423, 0]
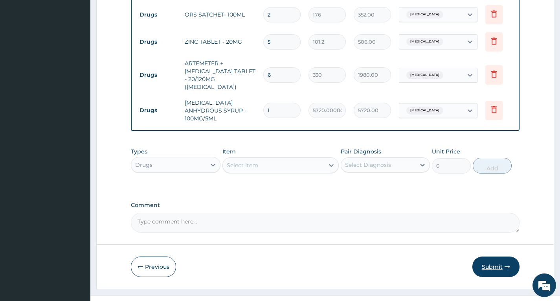
click at [499, 256] on button "Submit" at bounding box center [496, 266] width 47 height 20
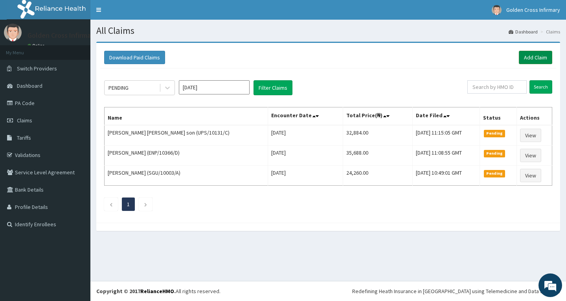
click at [539, 61] on link "Add Claim" at bounding box center [535, 57] width 33 height 13
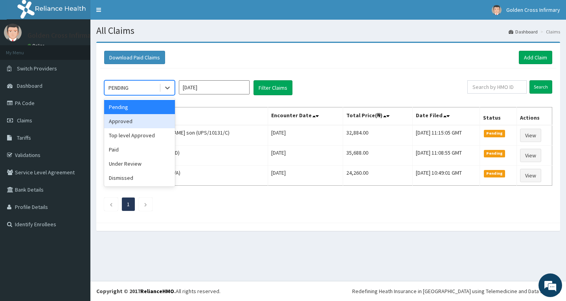
click at [140, 122] on div "Approved" at bounding box center [139, 121] width 71 height 14
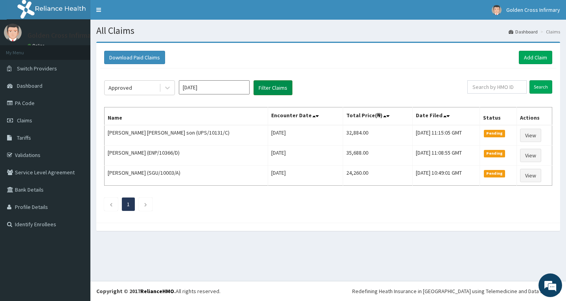
click at [272, 85] on button "Filter Claims" at bounding box center [273, 87] width 39 height 15
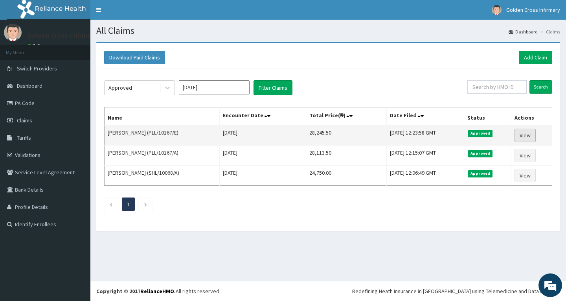
click at [525, 134] on link "View" at bounding box center [525, 135] width 21 height 13
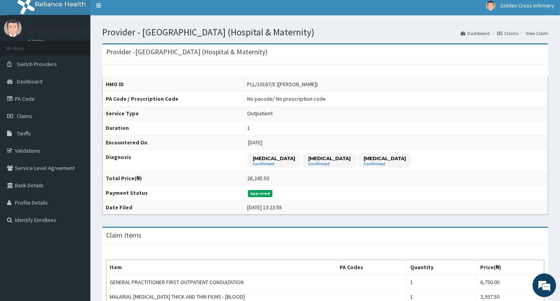
scroll to position [1, 0]
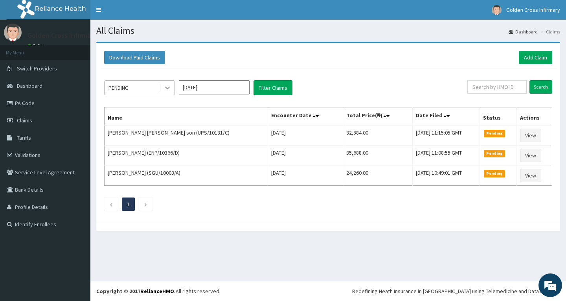
click at [169, 85] on icon at bounding box center [168, 88] width 8 height 8
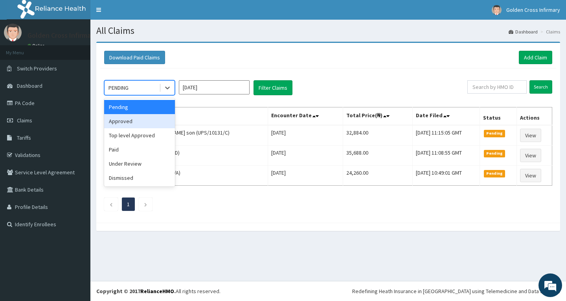
drag, startPoint x: 150, startPoint y: 119, endPoint x: 186, endPoint y: 111, distance: 36.3
click at [155, 120] on div "Approved" at bounding box center [139, 121] width 71 height 14
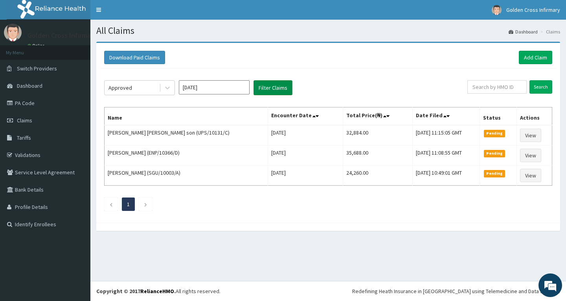
click at [278, 85] on button "Filter Claims" at bounding box center [273, 87] width 39 height 15
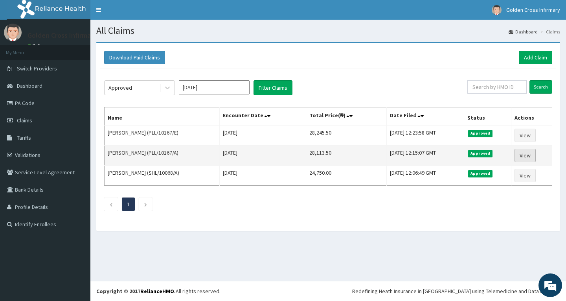
click at [532, 157] on link "View" at bounding box center [525, 155] width 21 height 13
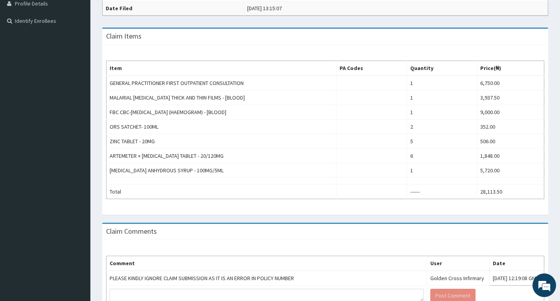
scroll to position [252, 0]
